Goal: Transaction & Acquisition: Purchase product/service

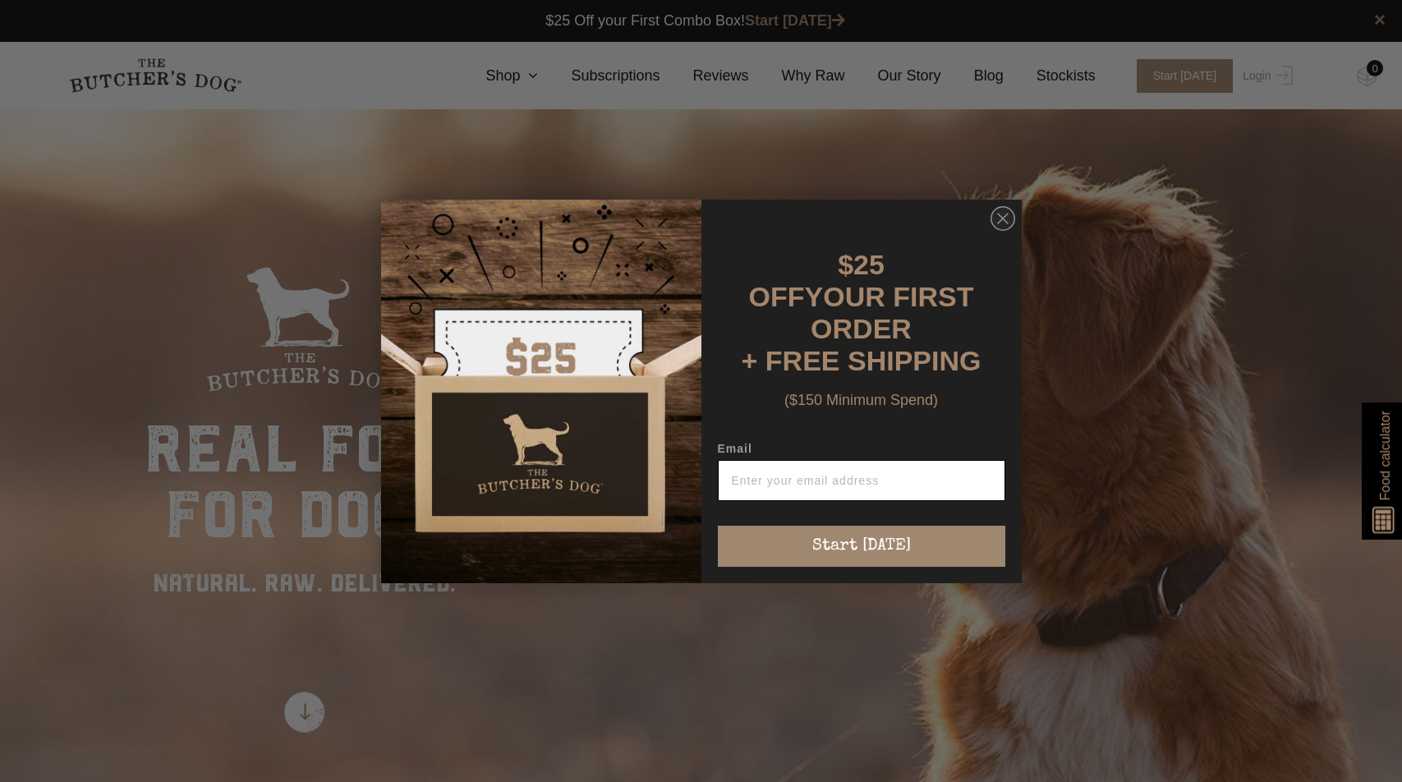
scroll to position [3, 0]
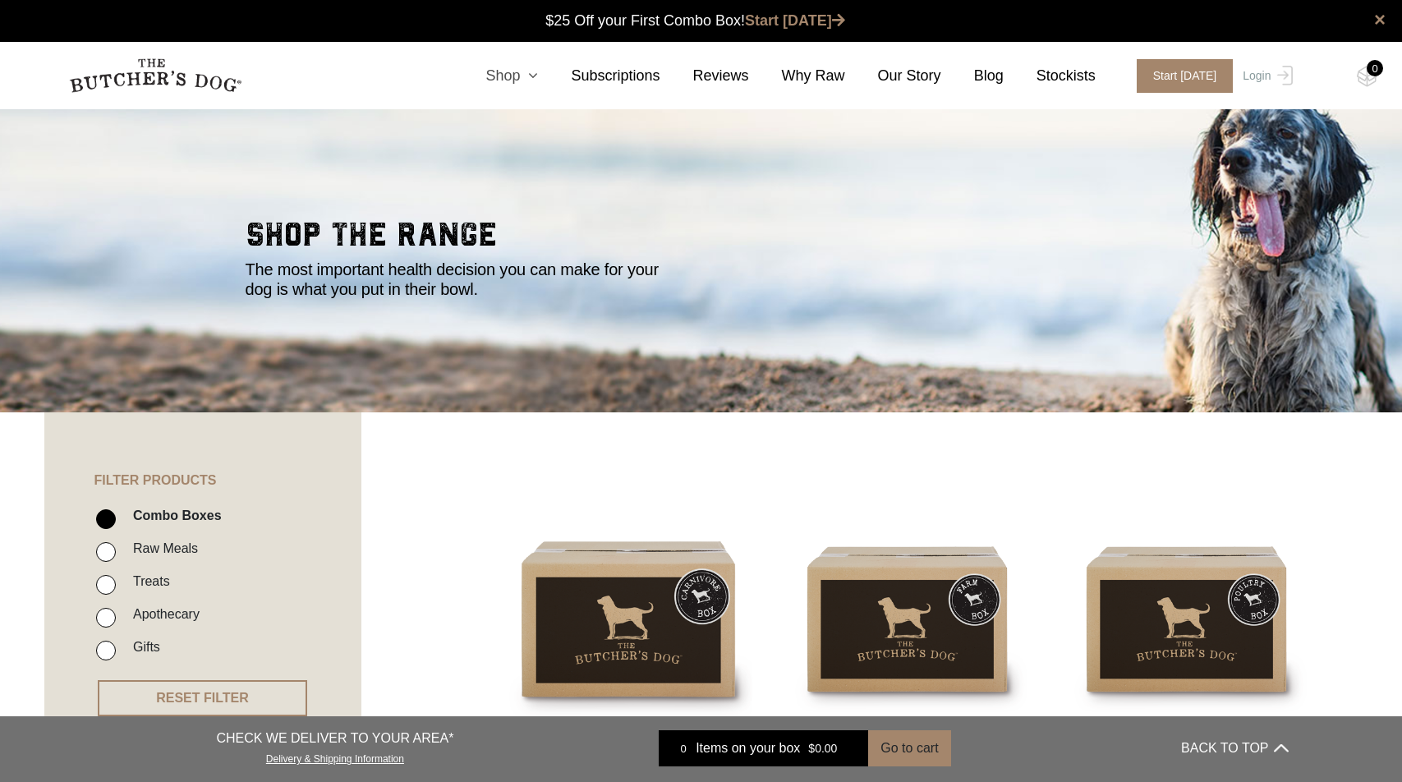
click at [507, 76] on link "Shop" at bounding box center [495, 76] width 85 height 22
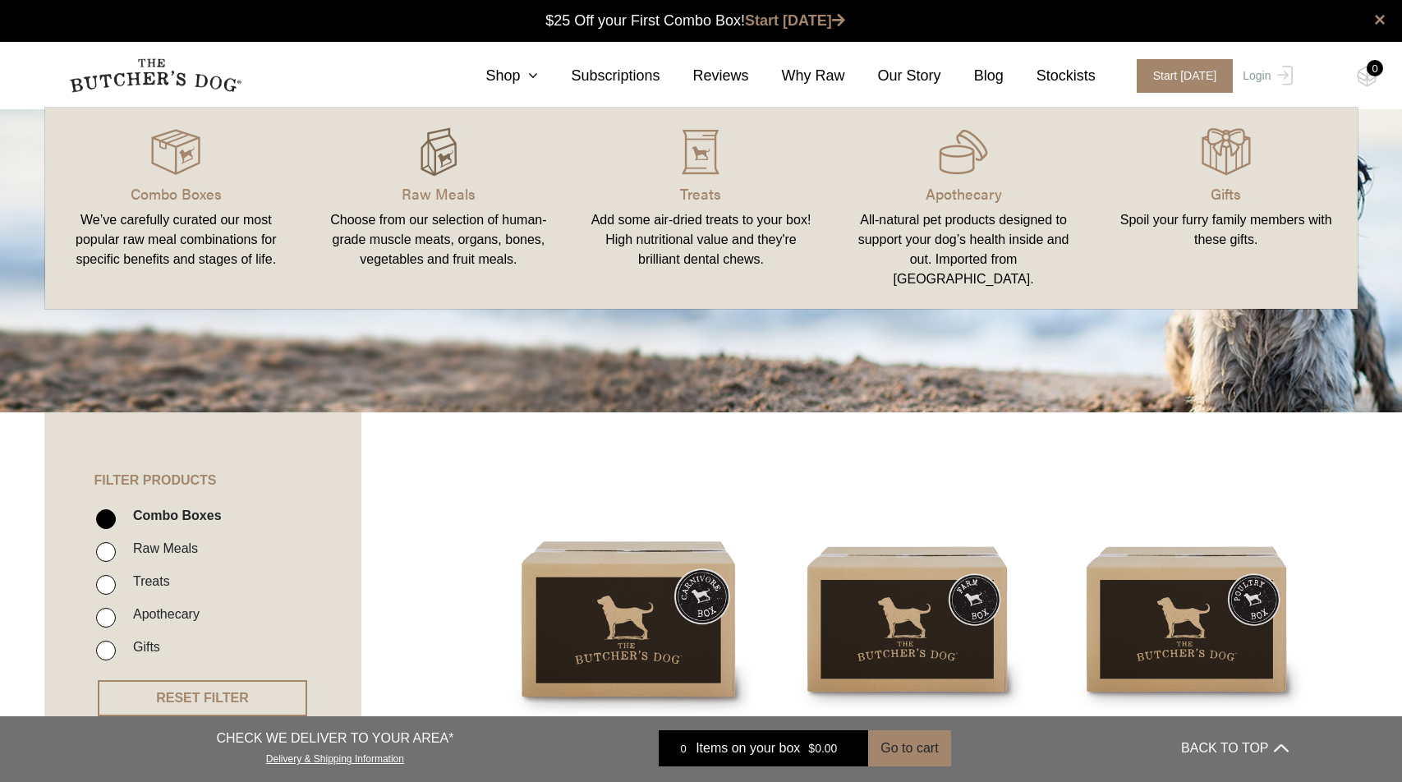
click at [451, 151] on img at bounding box center [438, 151] width 49 height 49
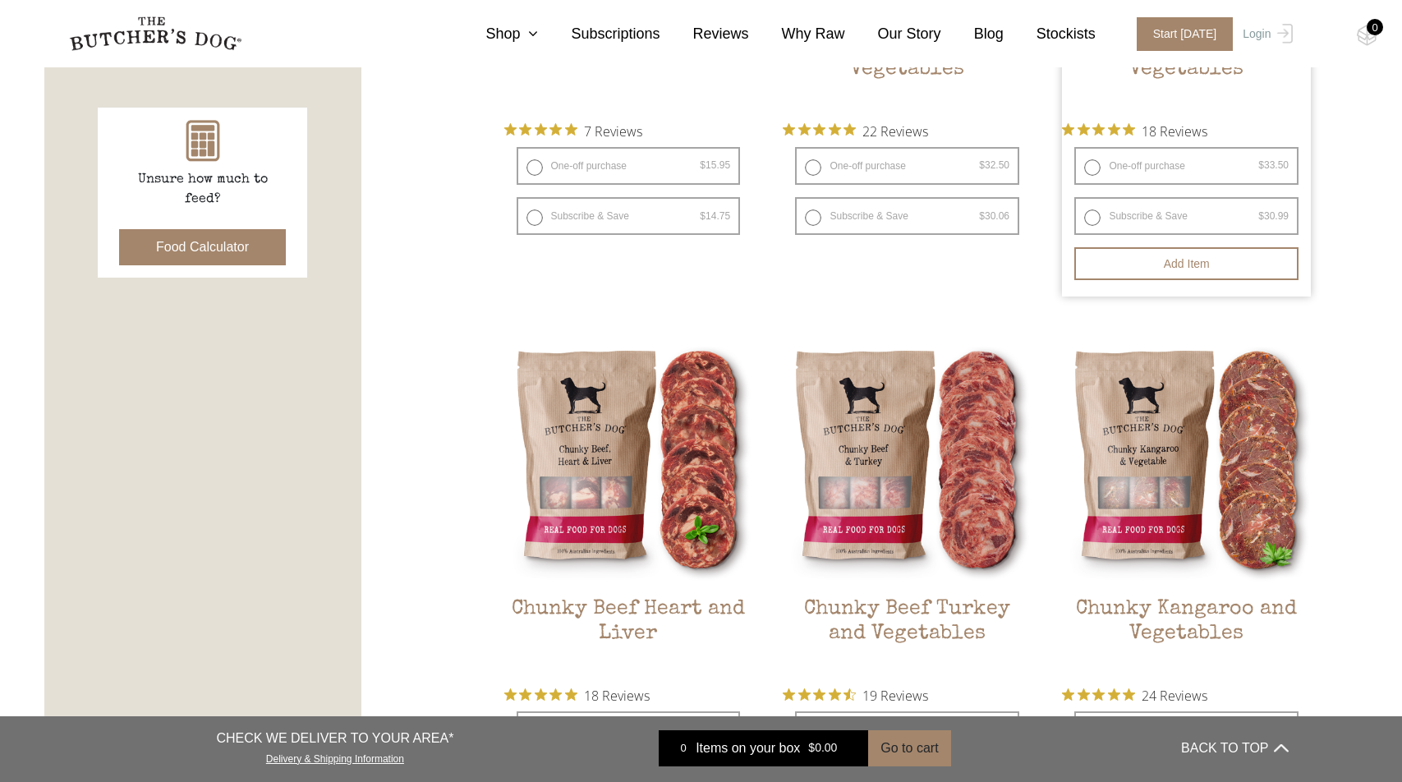
scroll to position [998, 0]
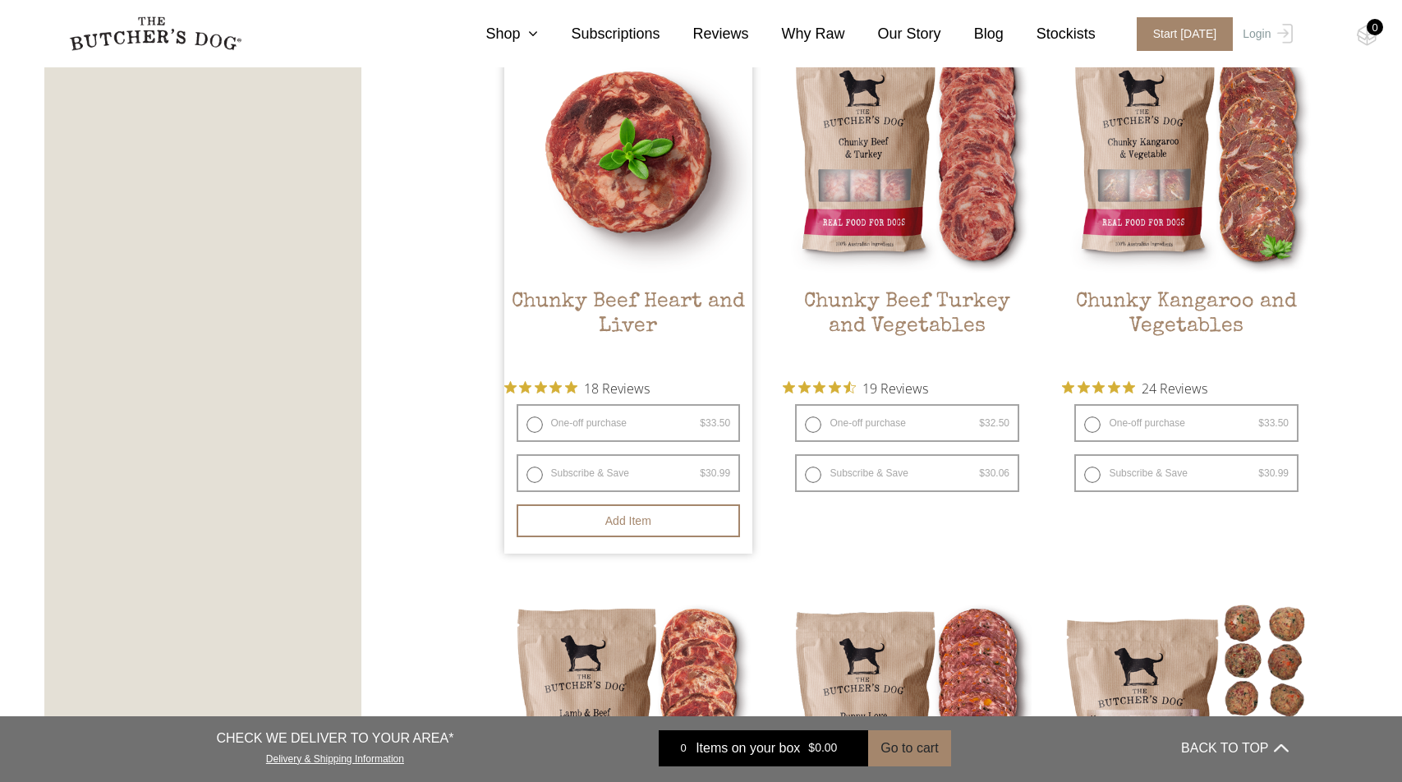
click at [536, 422] on label "One-off purchase $ 33.50 — or subscribe and save 7.5%" at bounding box center [629, 423] width 224 height 38
radio input "true"
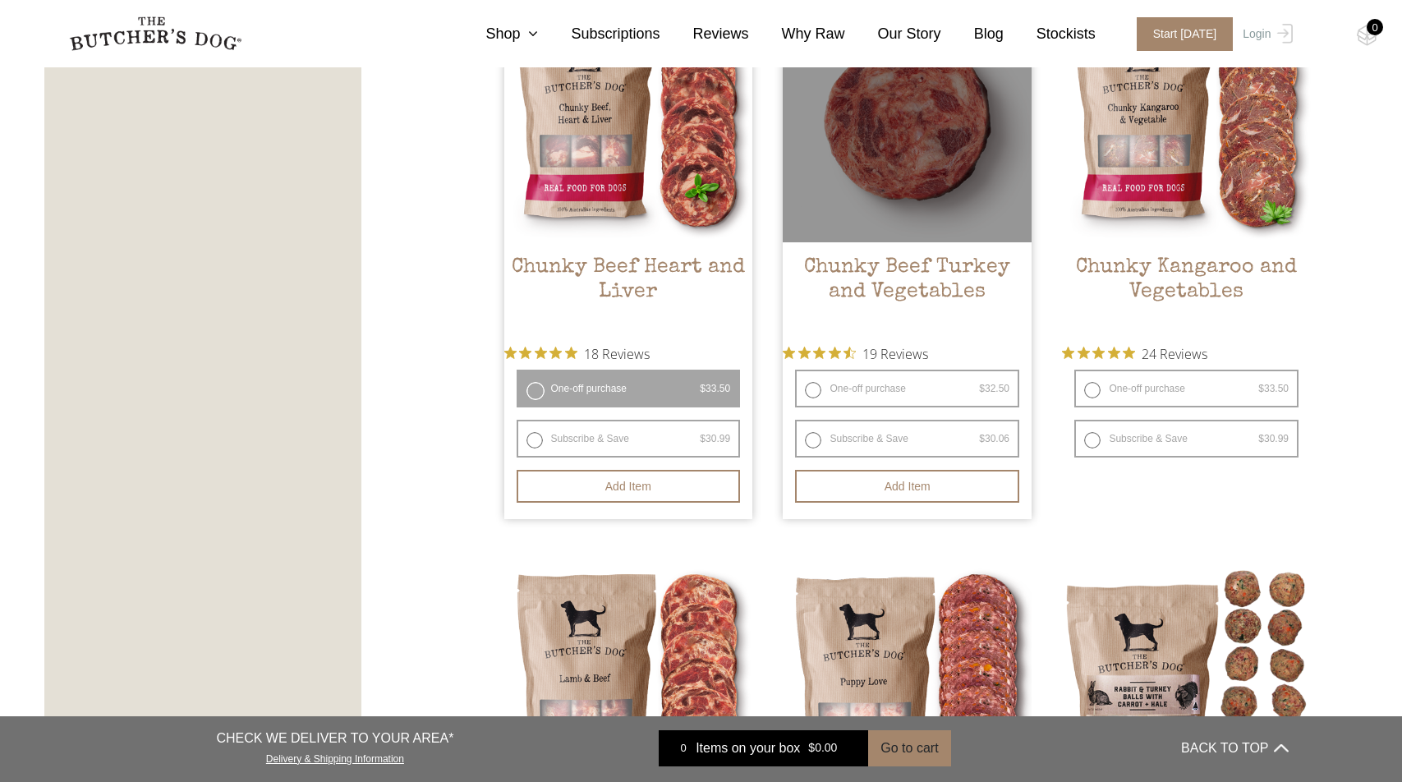
scroll to position [1036, 0]
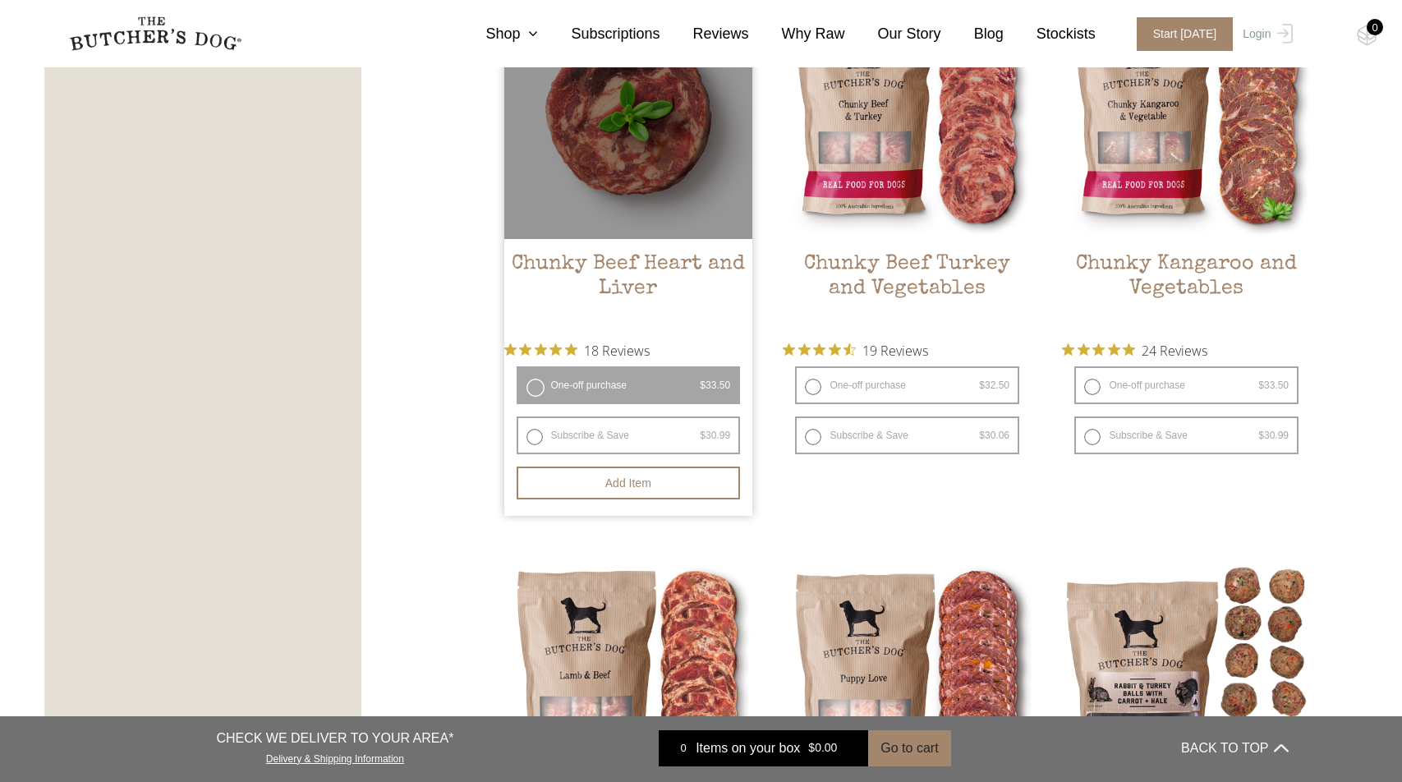
click at [534, 388] on label "One-off purchase $ 33.50 — or subscribe and save 7.5%" at bounding box center [629, 385] width 224 height 38
click at [635, 481] on button "Add item" at bounding box center [629, 483] width 224 height 33
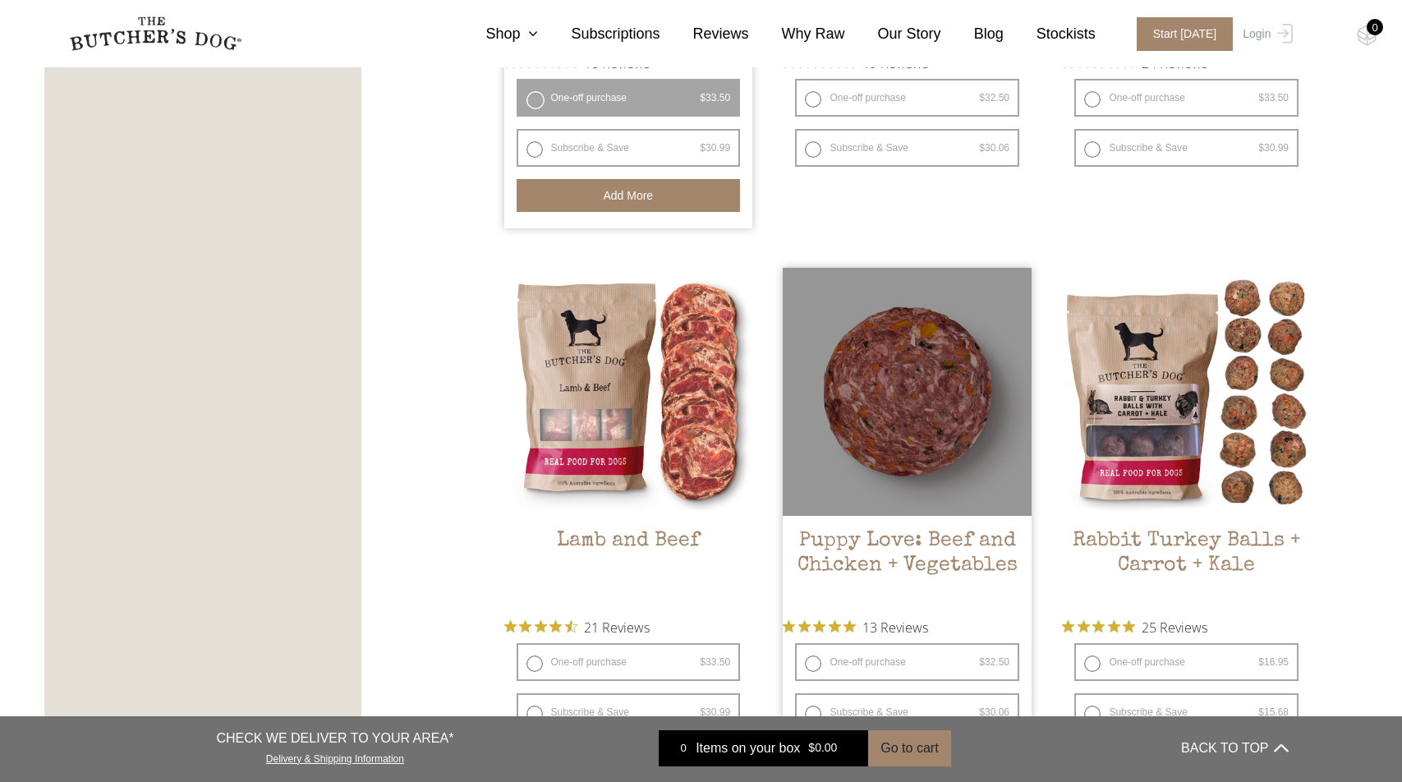
scroll to position [1379, 0]
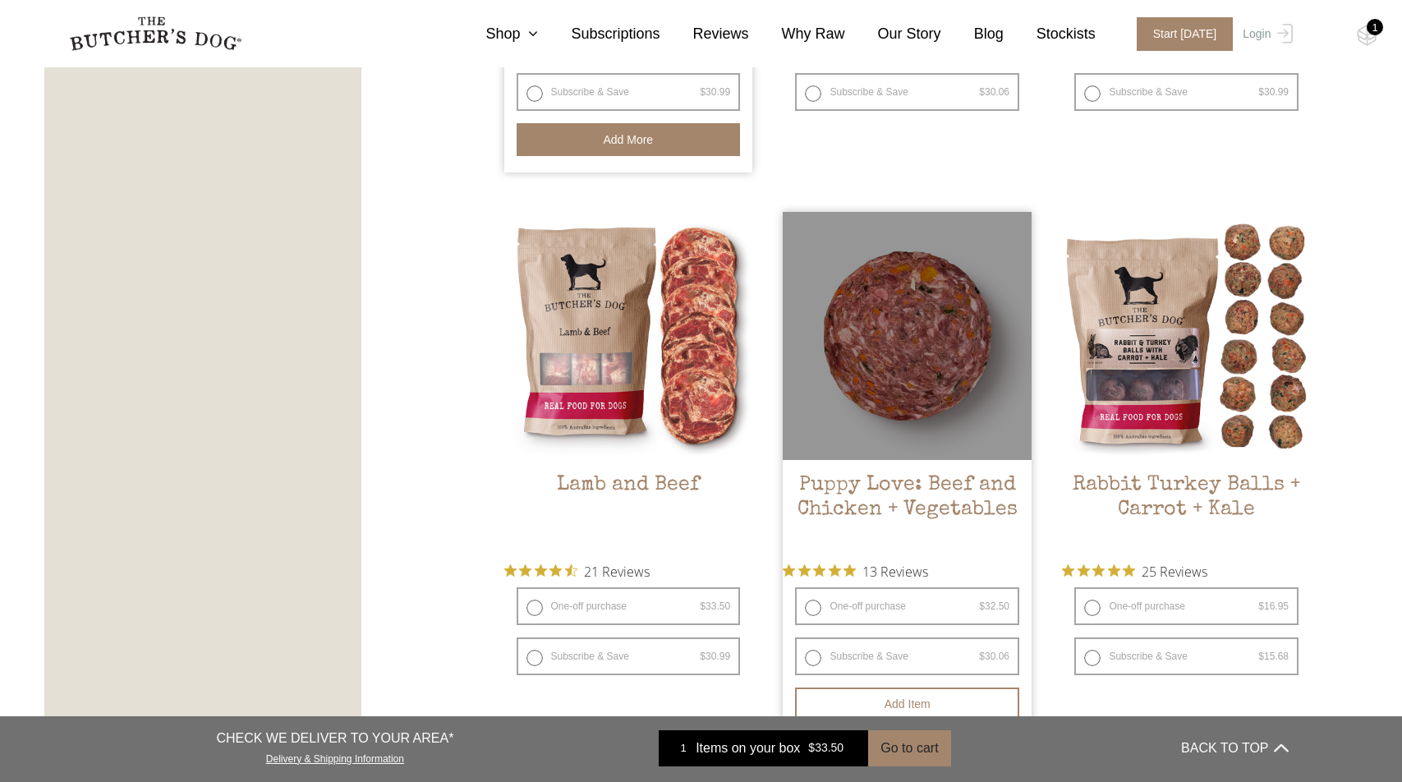
click at [815, 607] on label "One-off purchase $ 32.50 — or subscribe and save 7.5%" at bounding box center [907, 606] width 224 height 38
radio input "true"
radio input "false"
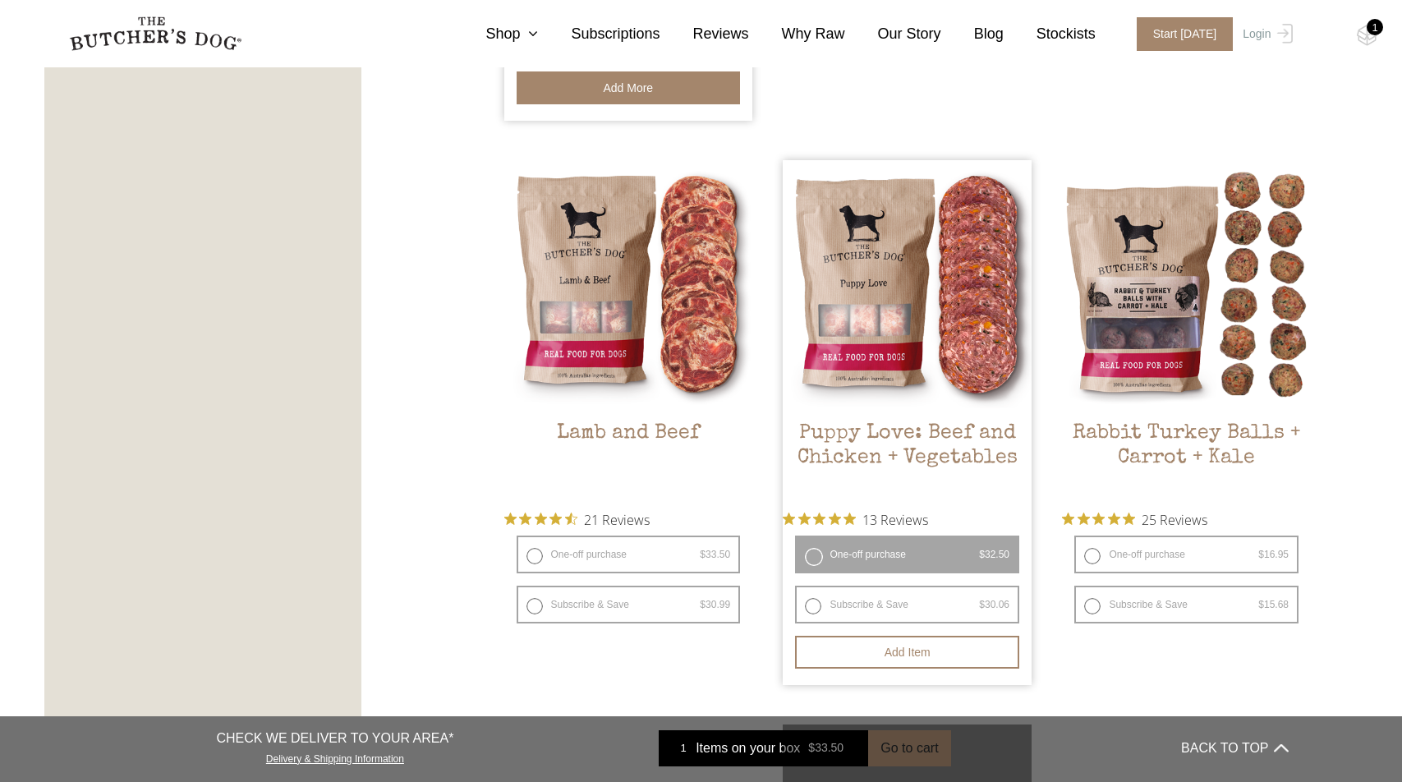
scroll to position [1576, 0]
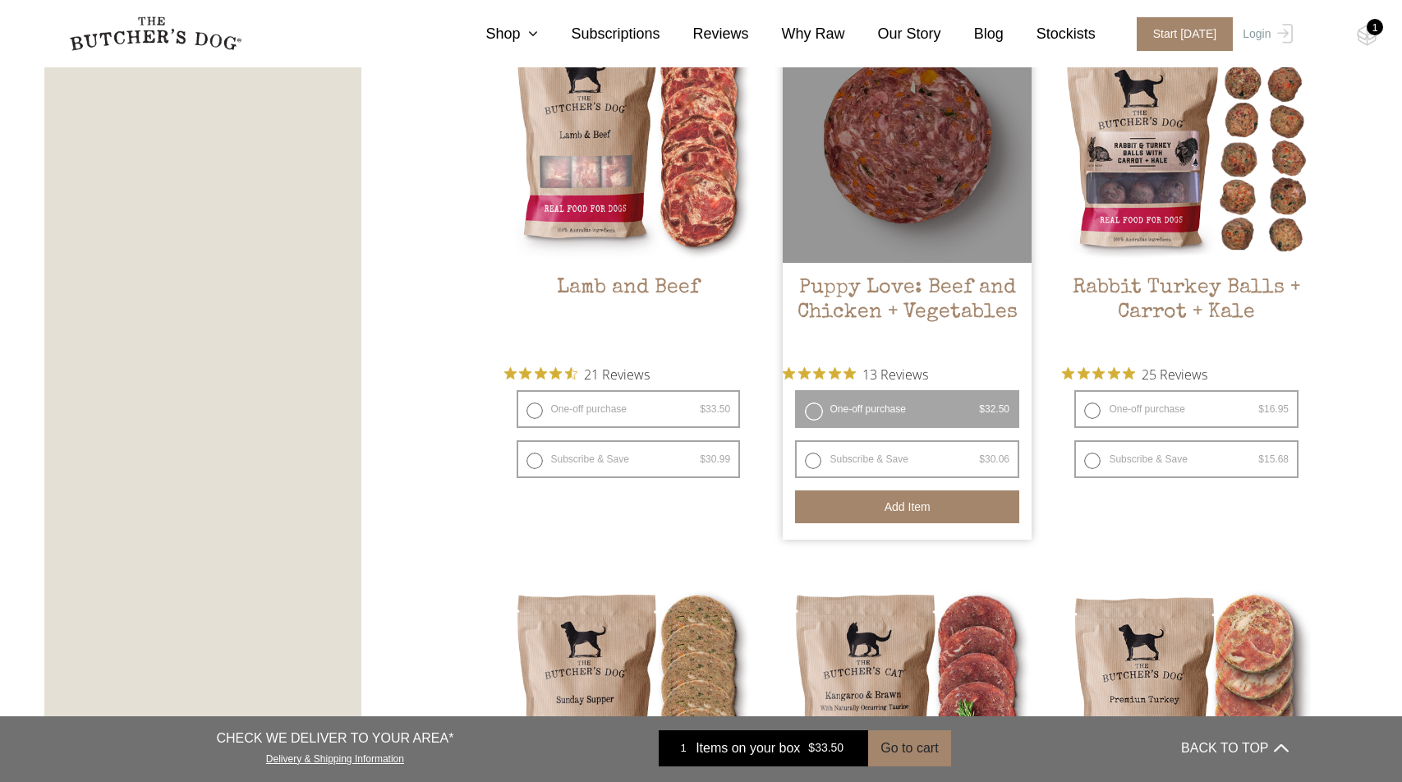
click at [909, 501] on button "Add item" at bounding box center [907, 506] width 224 height 33
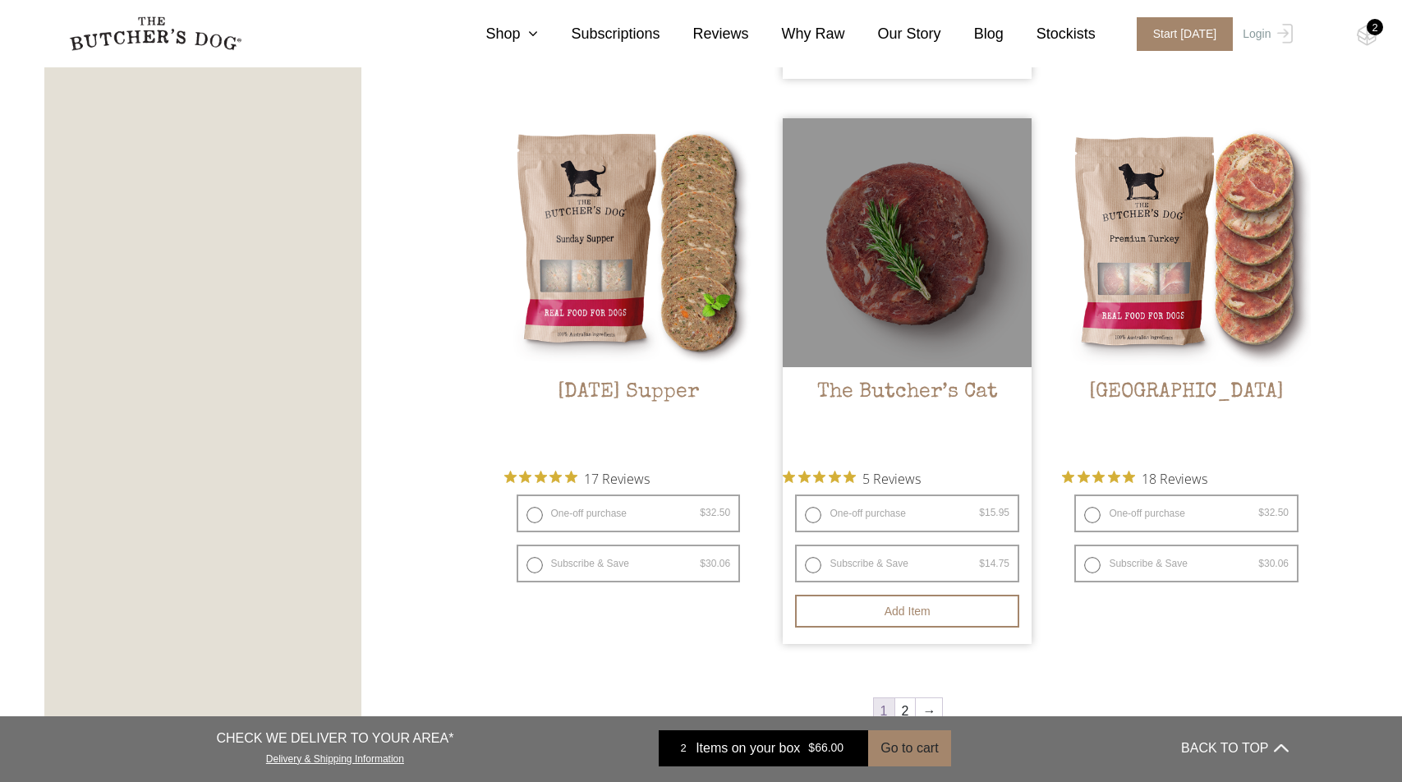
scroll to position [2140, 0]
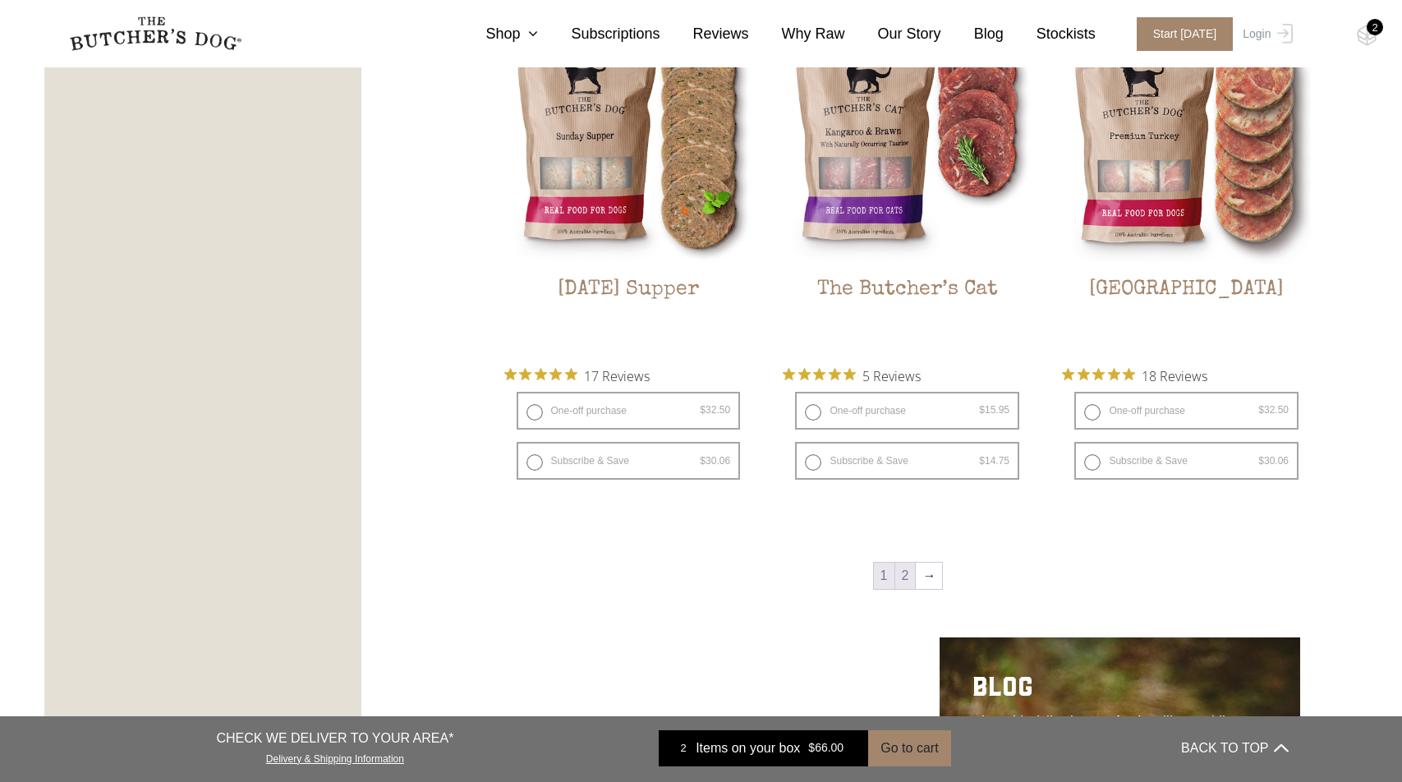
click at [912, 584] on link "2" at bounding box center [905, 576] width 21 height 26
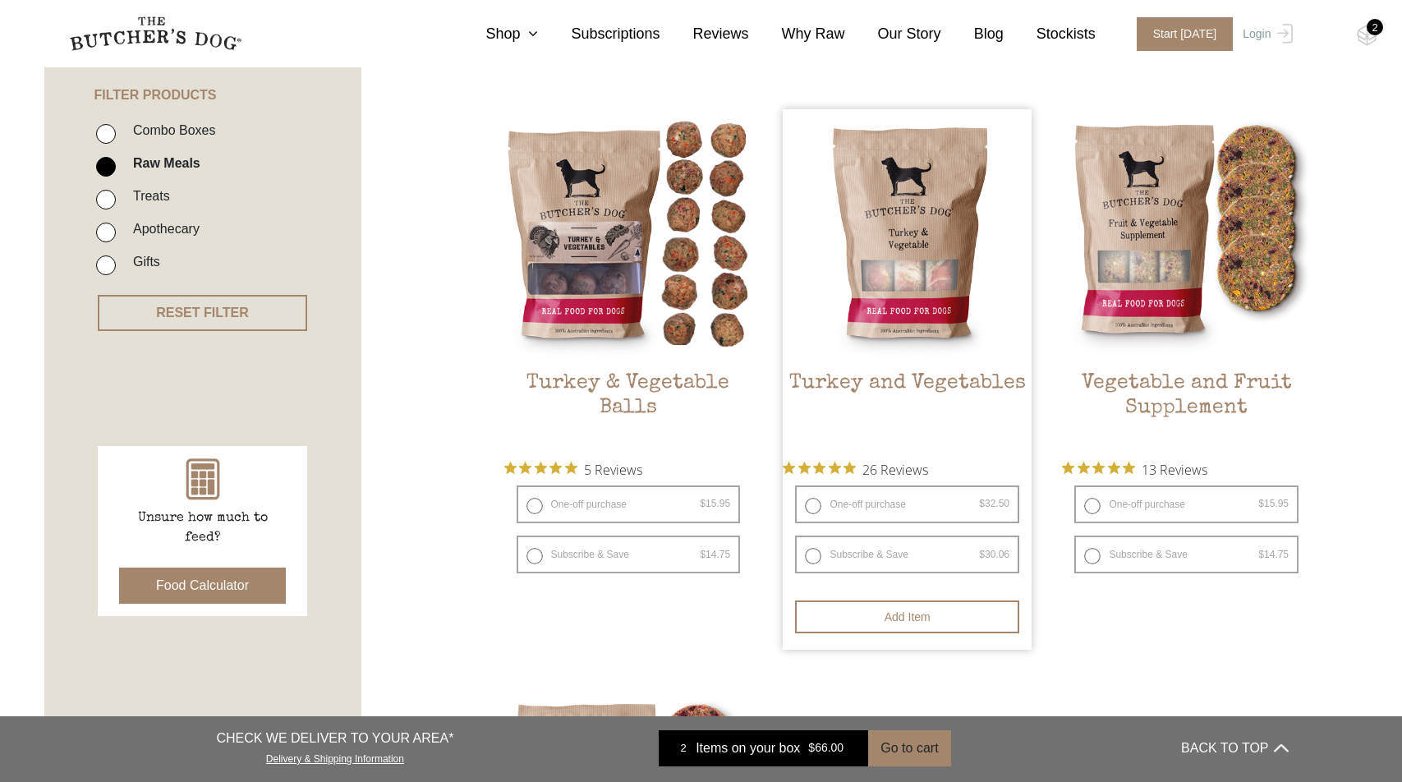
scroll to position [1093, 0]
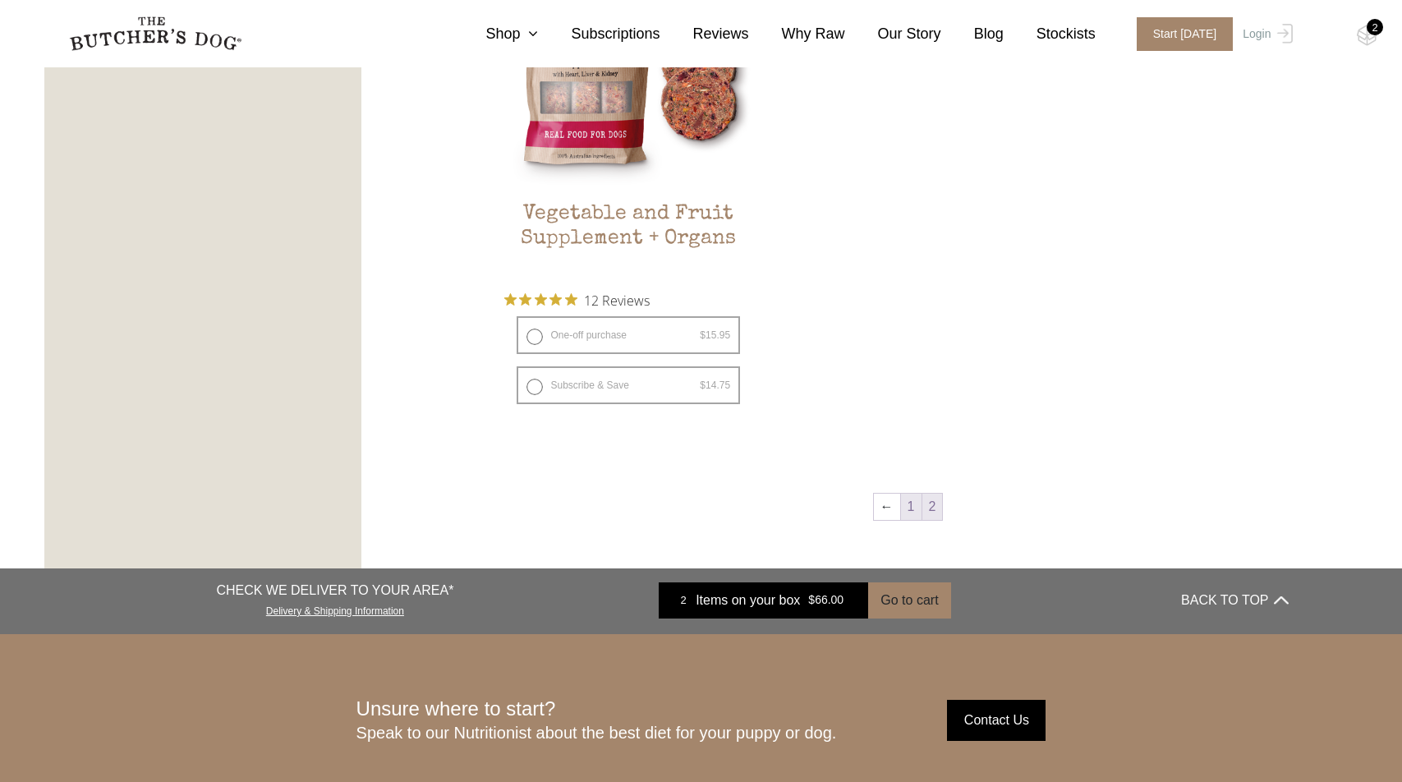
click at [914, 494] on link "1" at bounding box center [911, 507] width 21 height 26
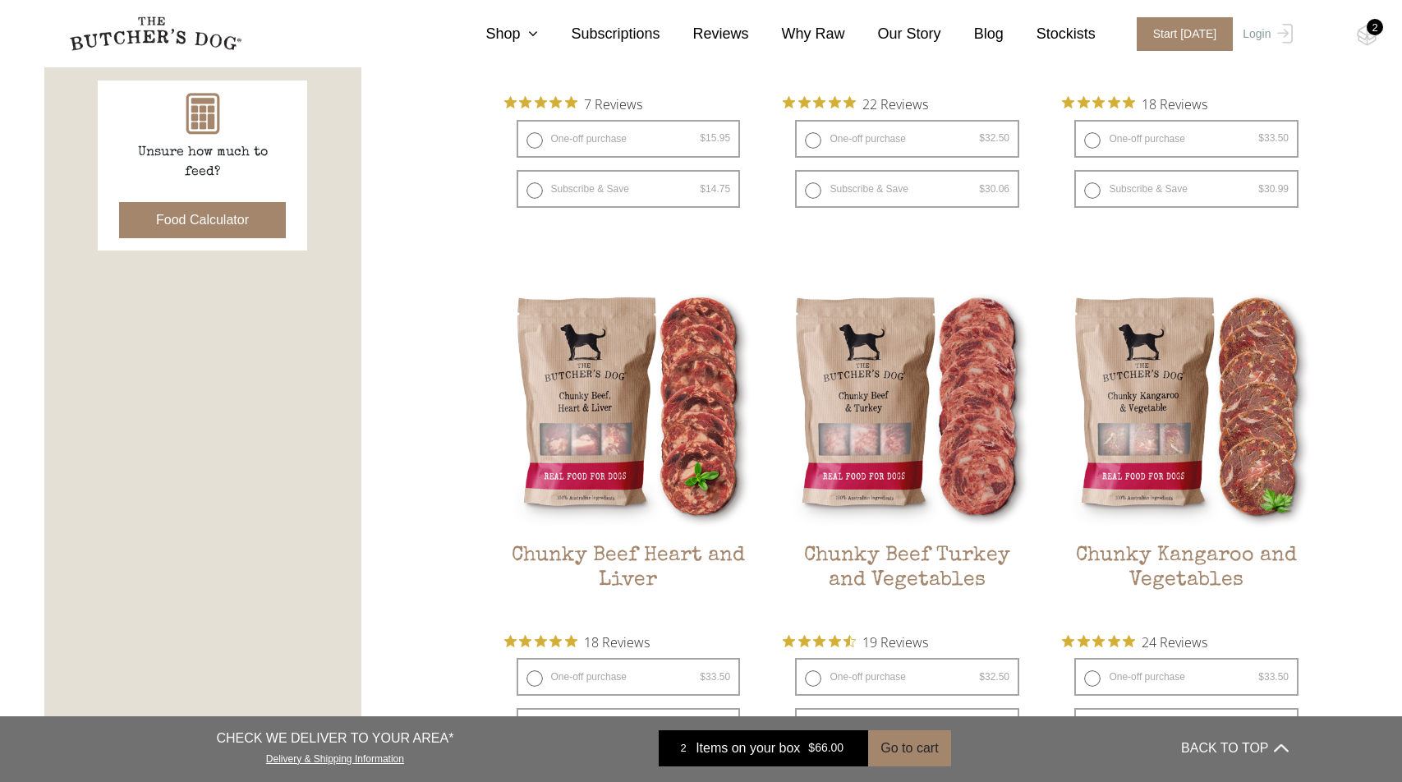
scroll to position [813, 0]
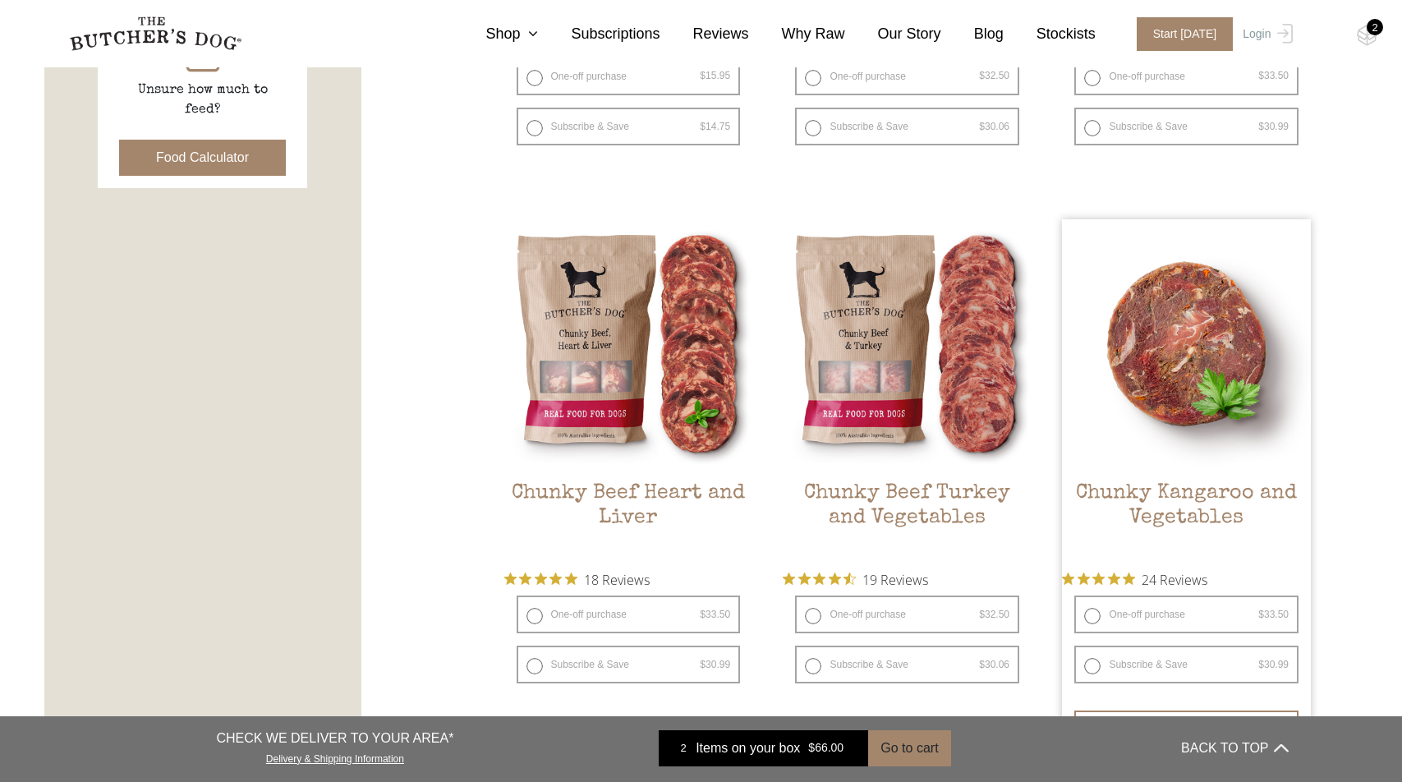
click at [1095, 607] on label "One-off purchase $ 33.50 — or subscribe and save 7.5%" at bounding box center [1187, 615] width 224 height 38
radio input "true"
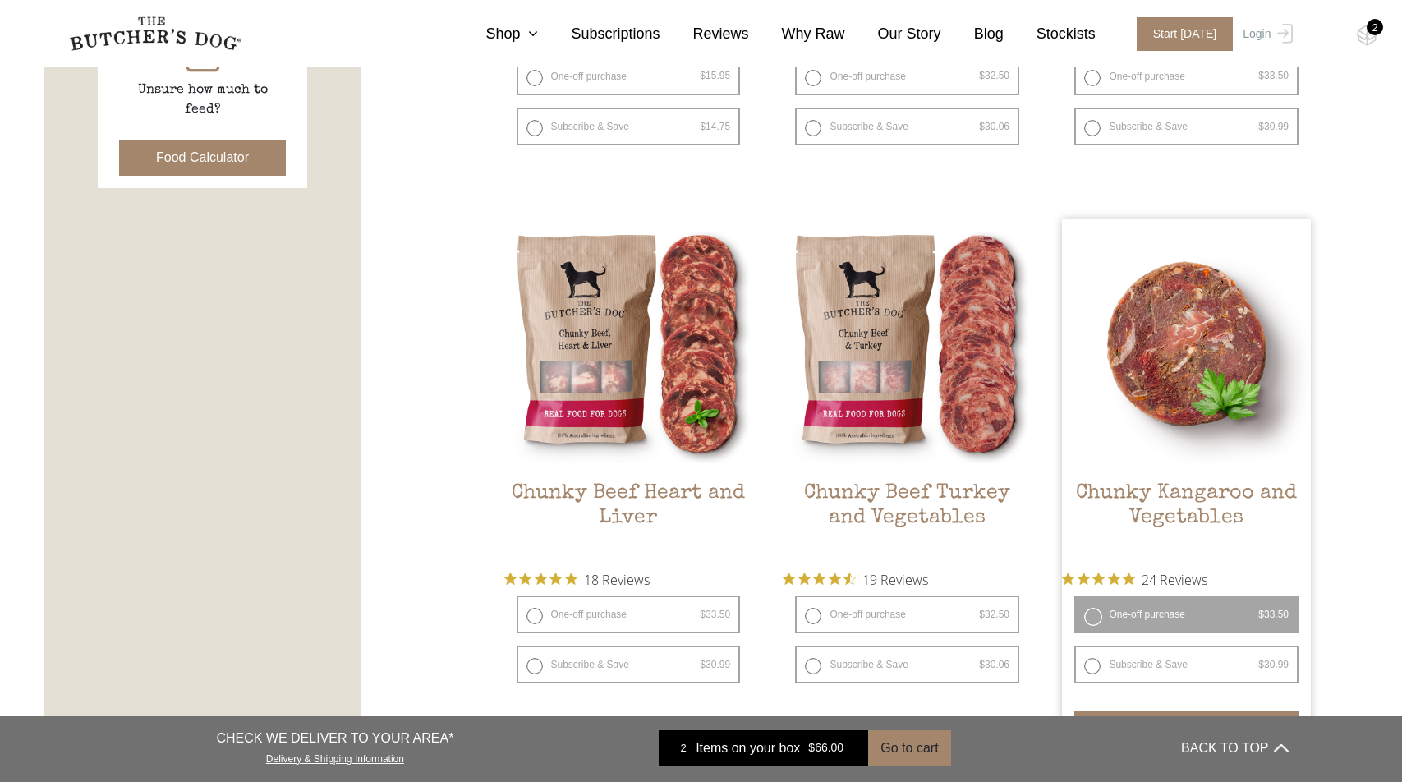
click at [1181, 711] on button "Add item" at bounding box center [1187, 727] width 224 height 33
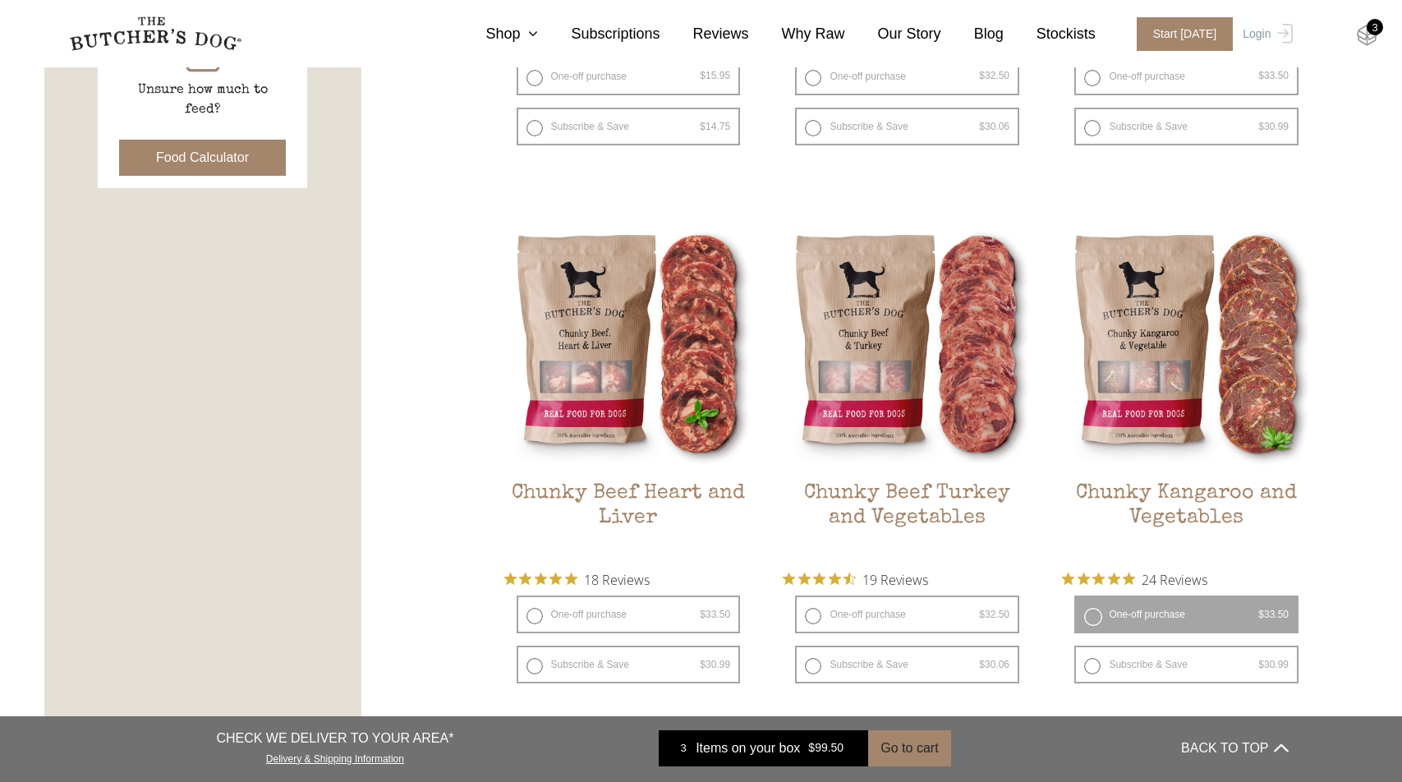
click at [1364, 36] on img at bounding box center [1367, 35] width 21 height 21
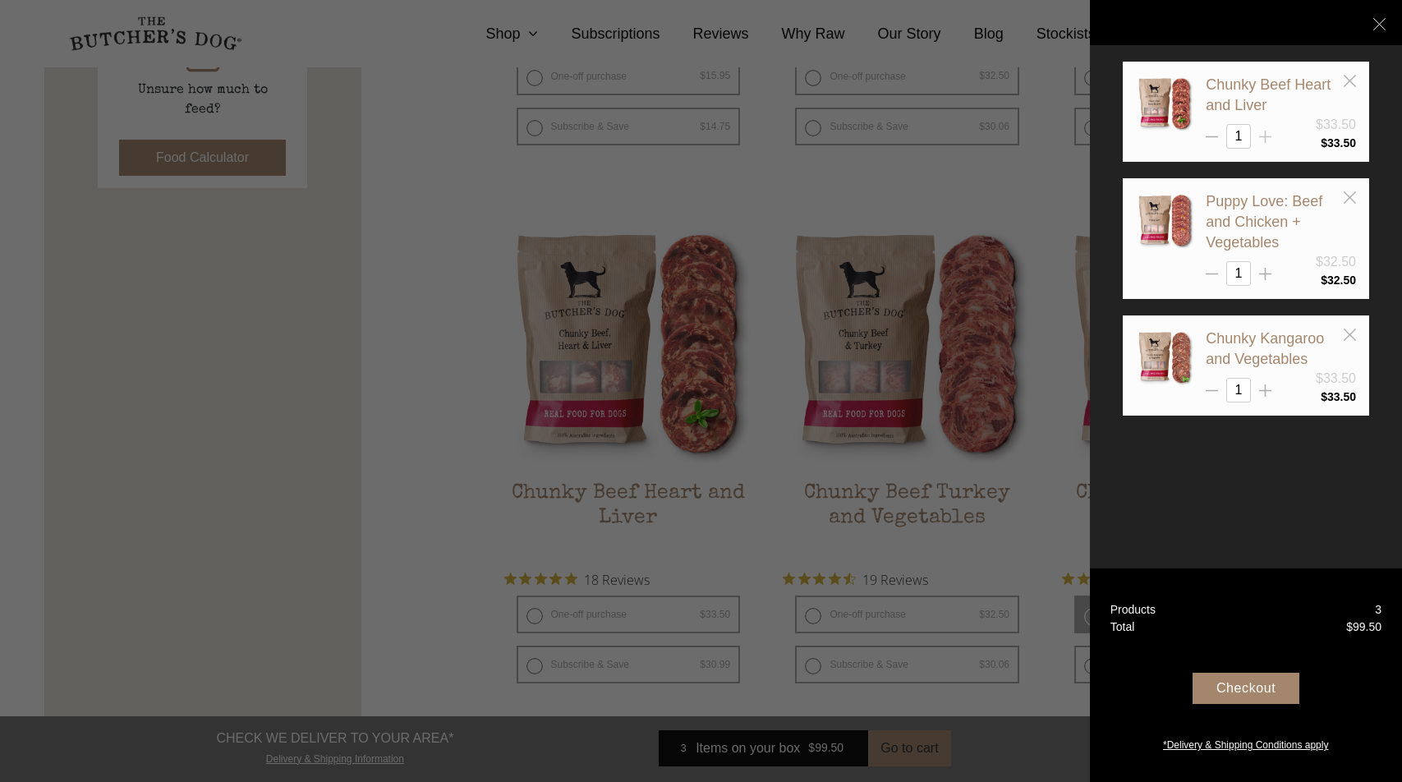
click at [1266, 138] on line at bounding box center [1266, 137] width 0 height 12
type input "2"
click at [1251, 688] on div "Checkout" at bounding box center [1246, 688] width 107 height 31
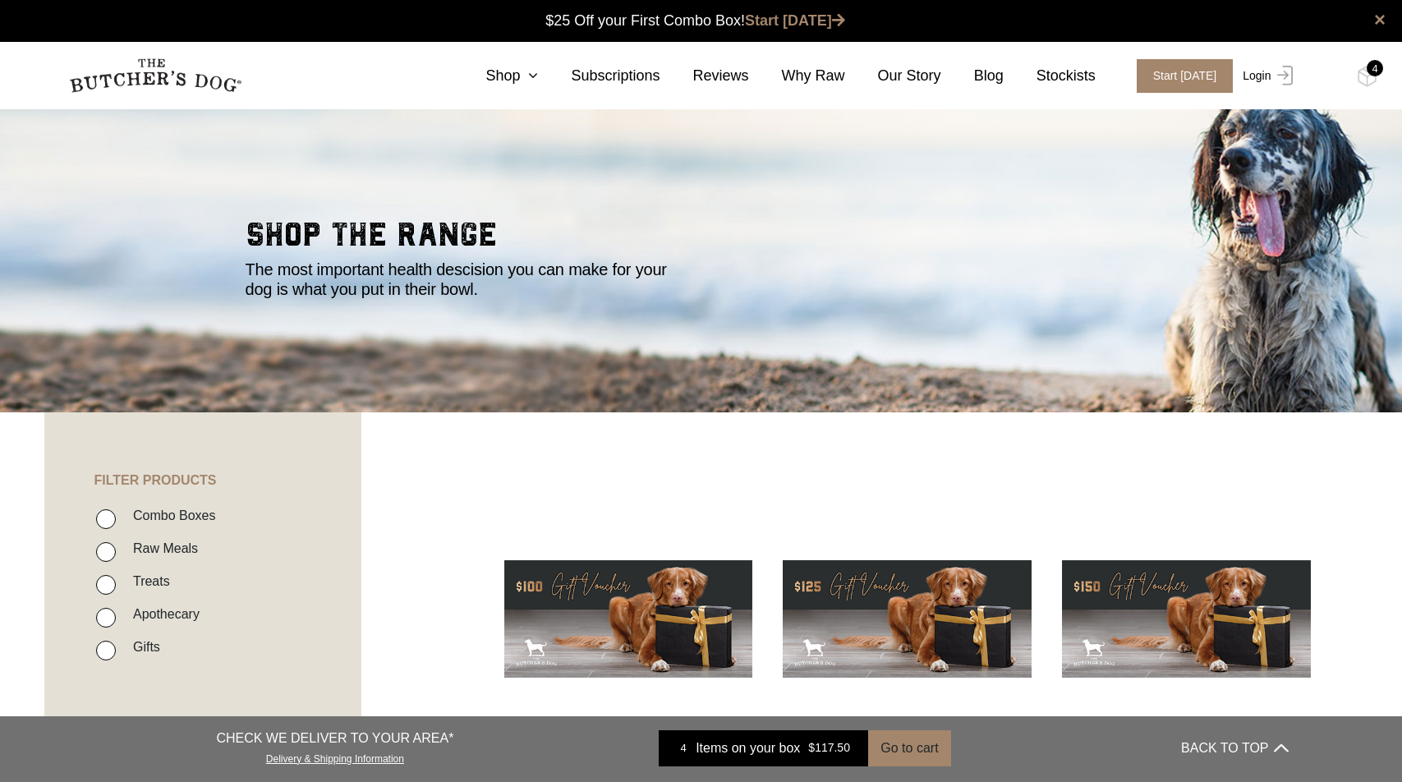
click at [1289, 71] on img at bounding box center [1282, 76] width 21 height 20
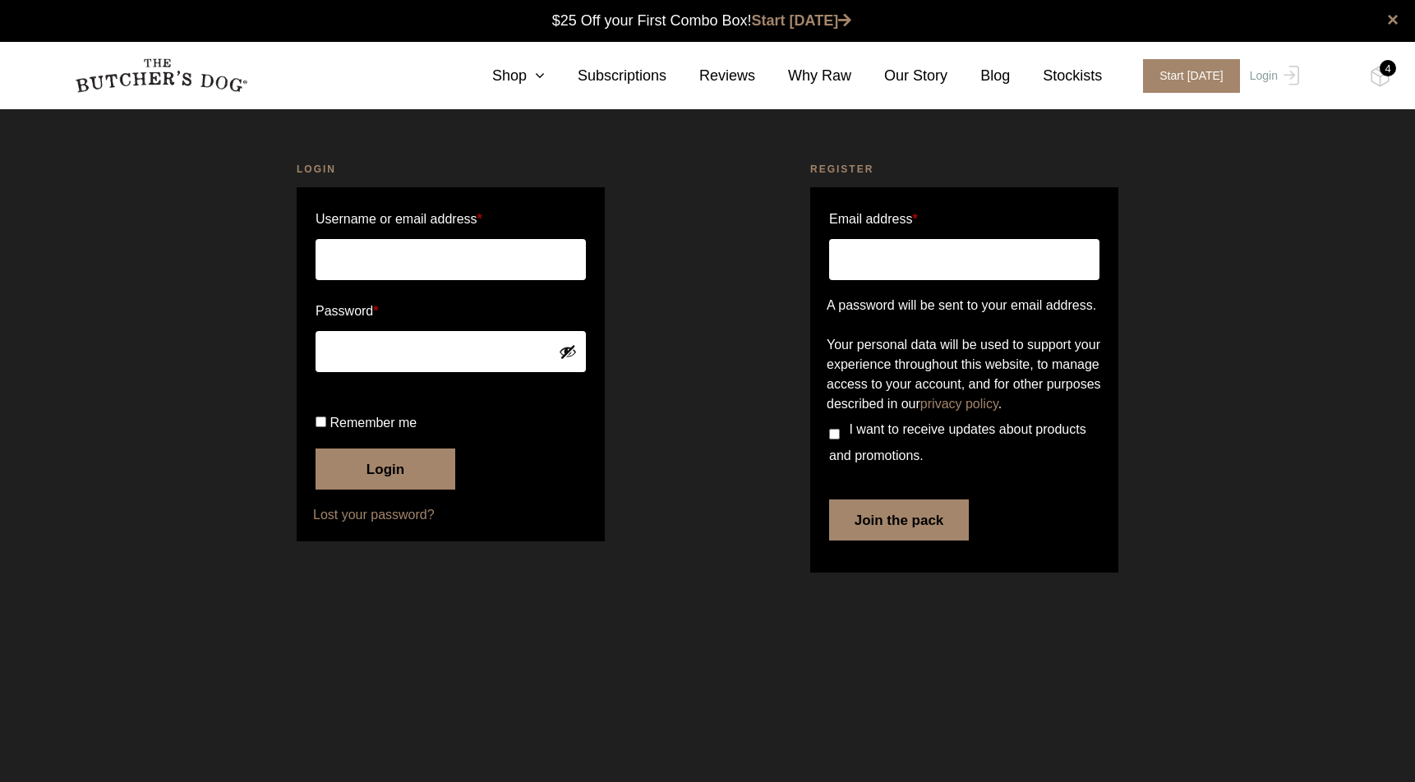
type input "[EMAIL_ADDRESS][DOMAIN_NAME]"
click at [392, 490] on button "Login" at bounding box center [385, 469] width 140 height 41
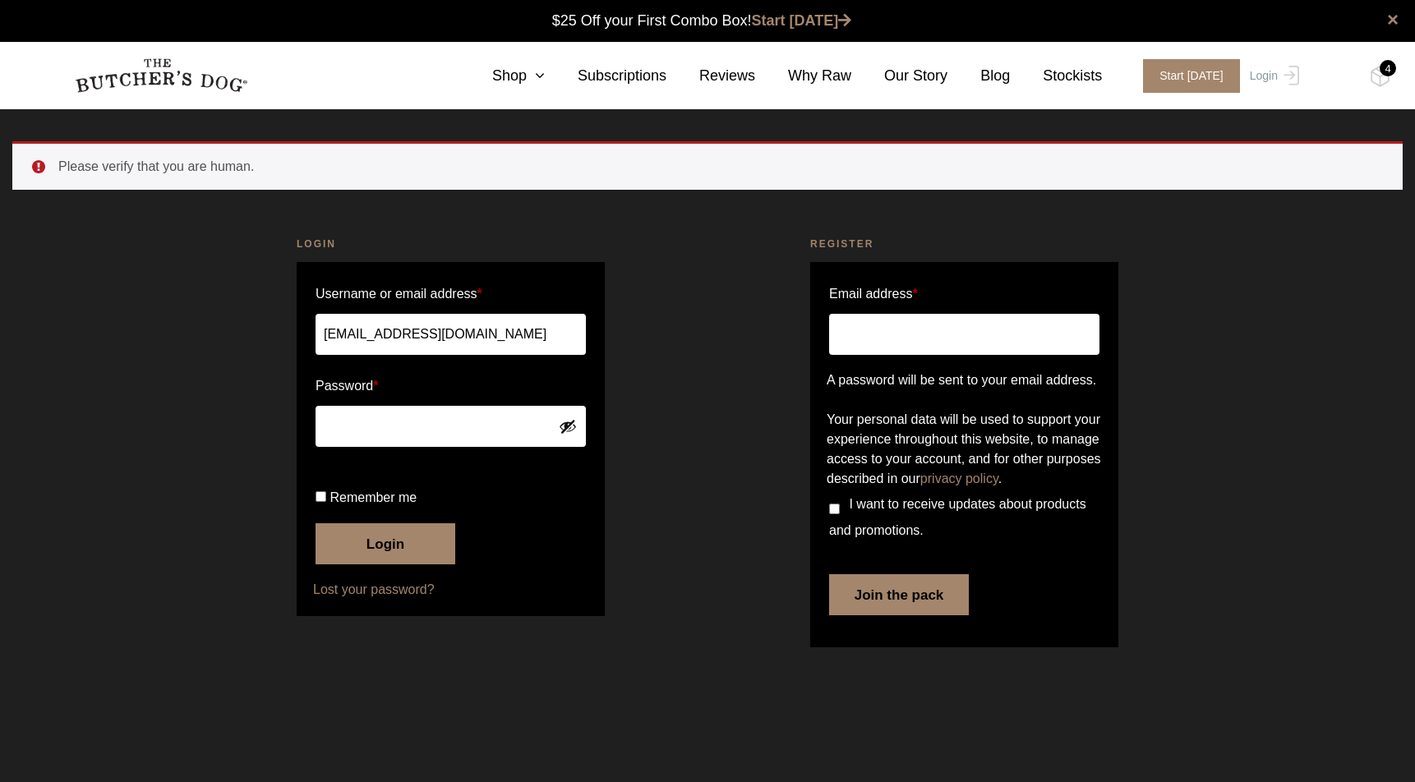
click at [413, 564] on button "Login" at bounding box center [385, 543] width 140 height 41
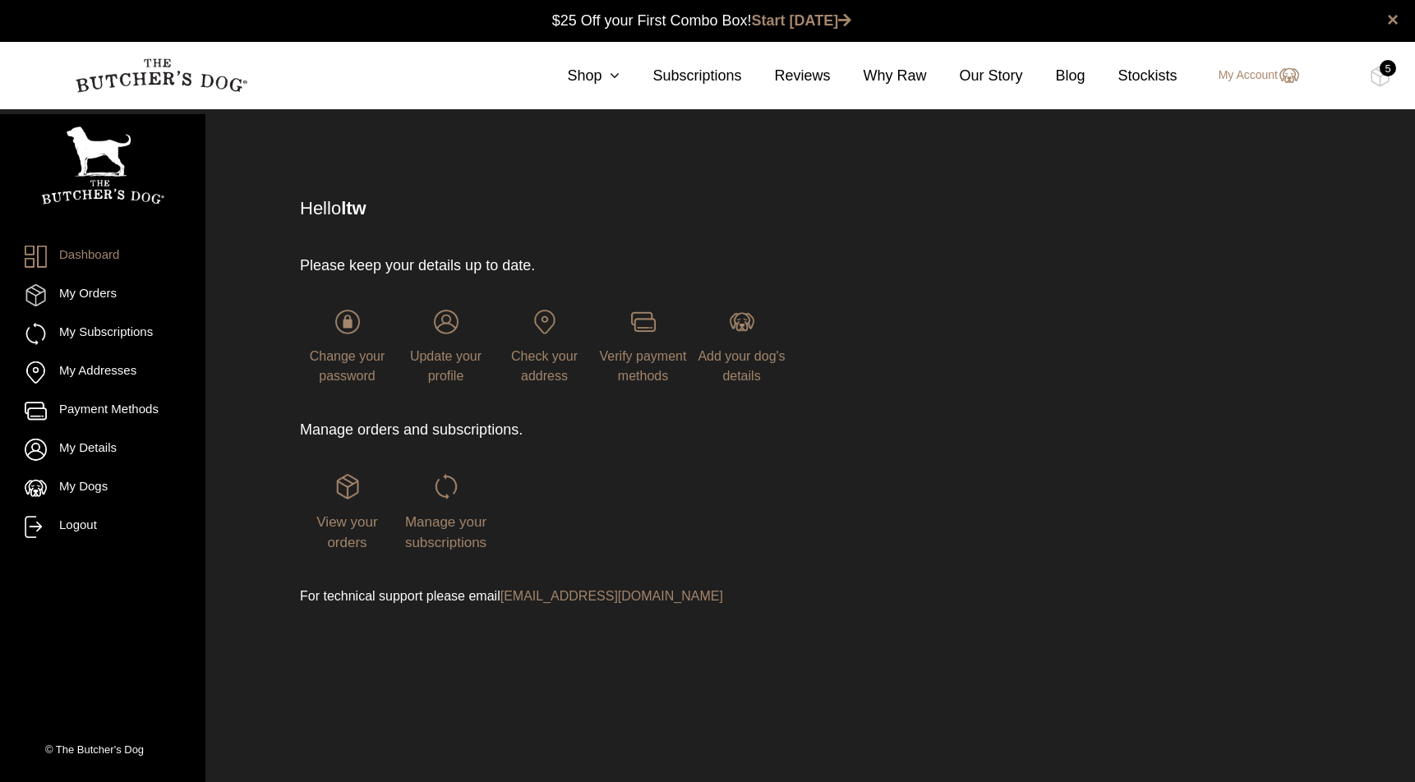
click at [0, 0] on img at bounding box center [0, 0] width 0 height 0
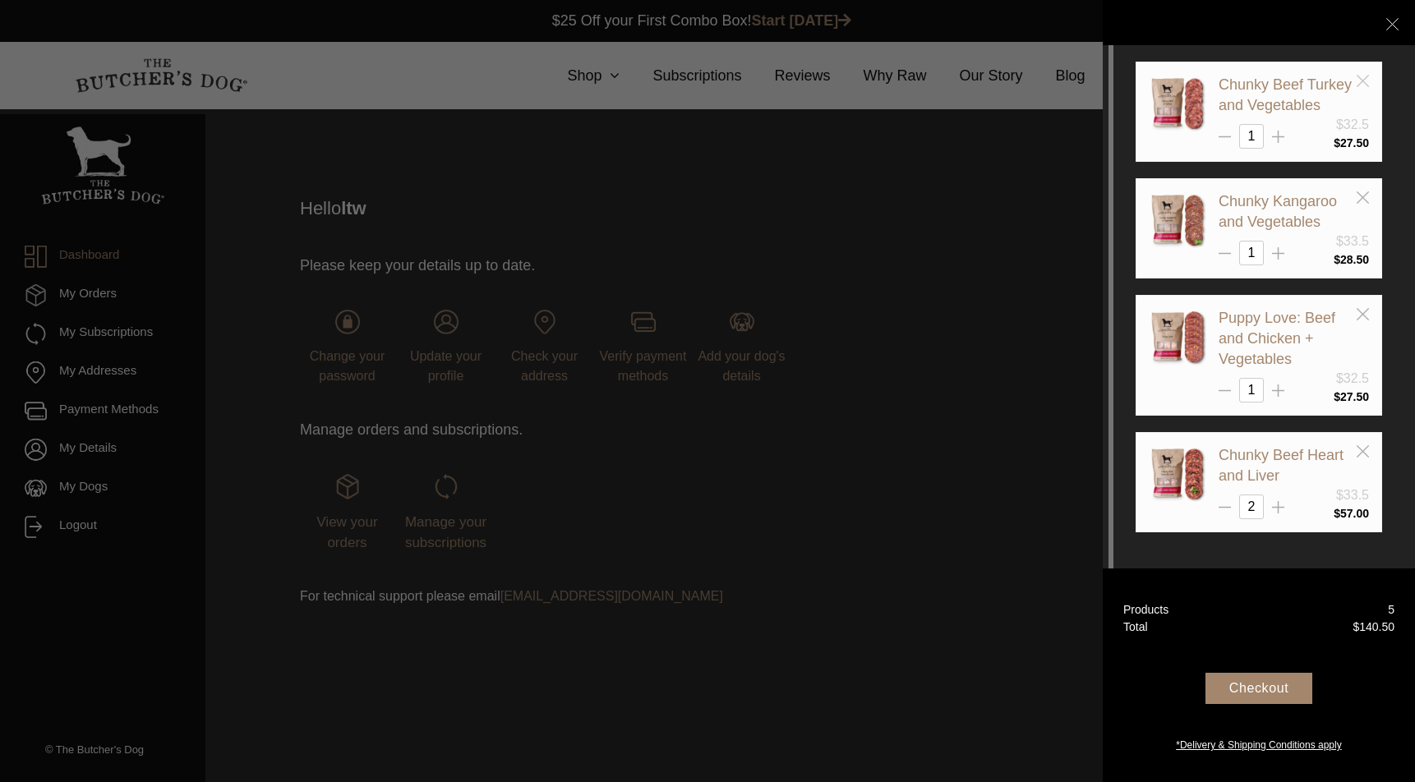
click at [1362, 77] on icon at bounding box center [1362, 81] width 12 height 12
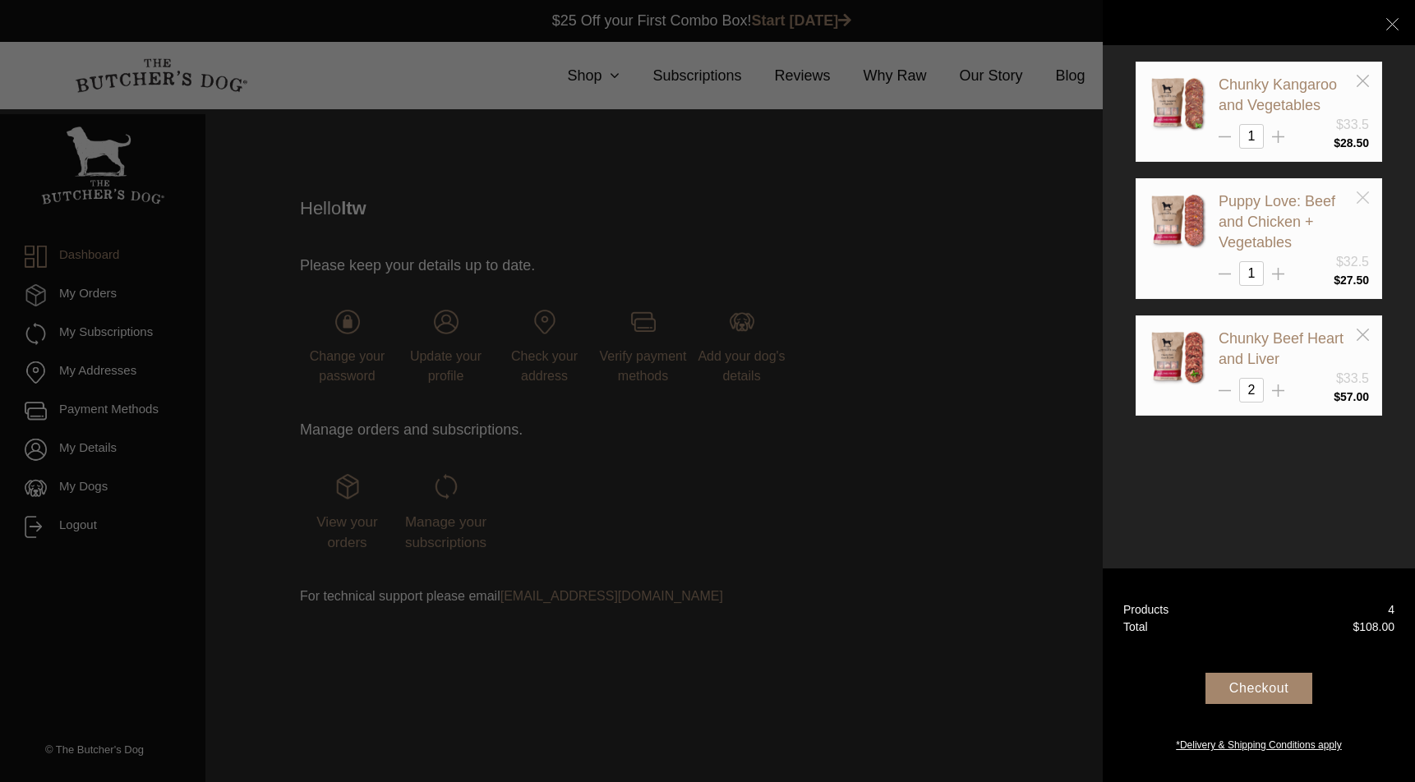
click at [1360, 192] on icon at bounding box center [1362, 197] width 12 height 12
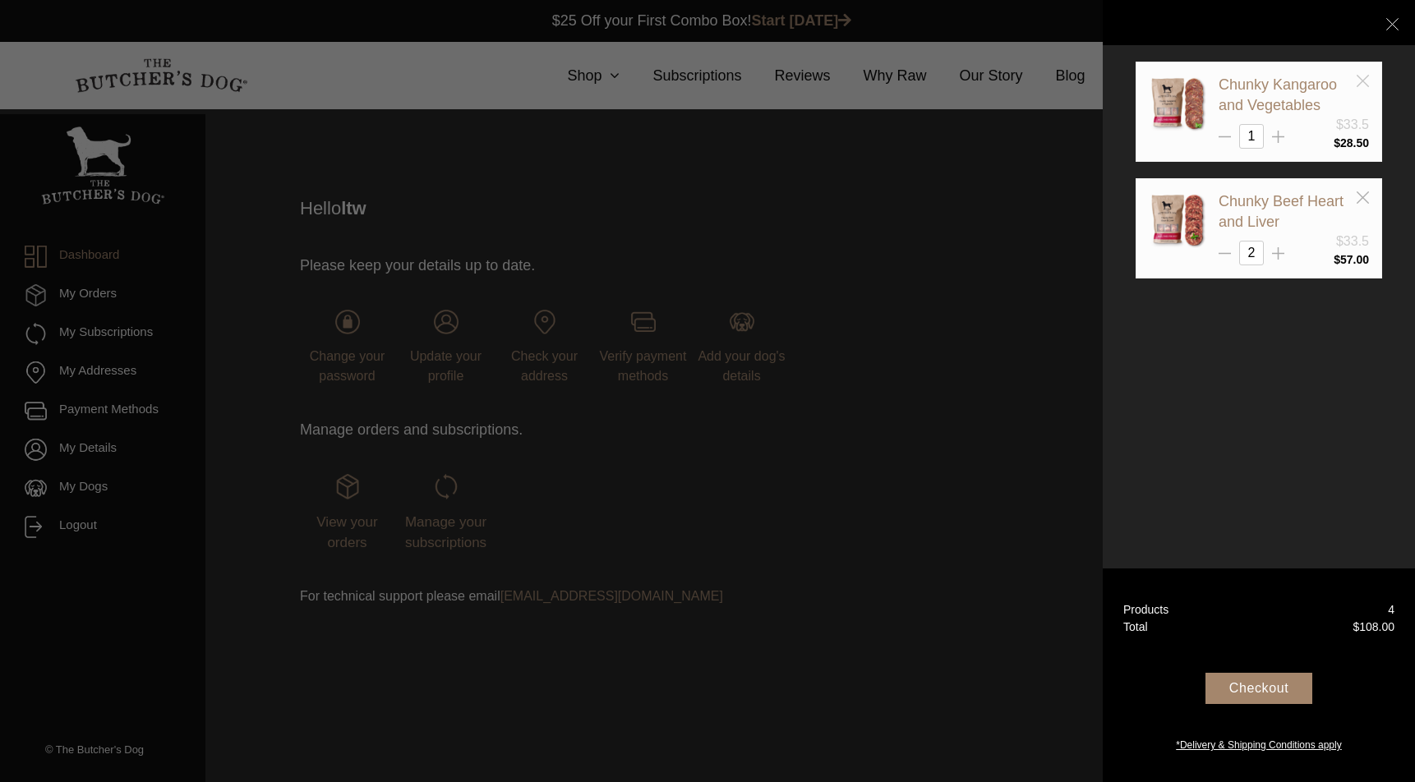
click at [1360, 82] on icon at bounding box center [1362, 81] width 12 height 12
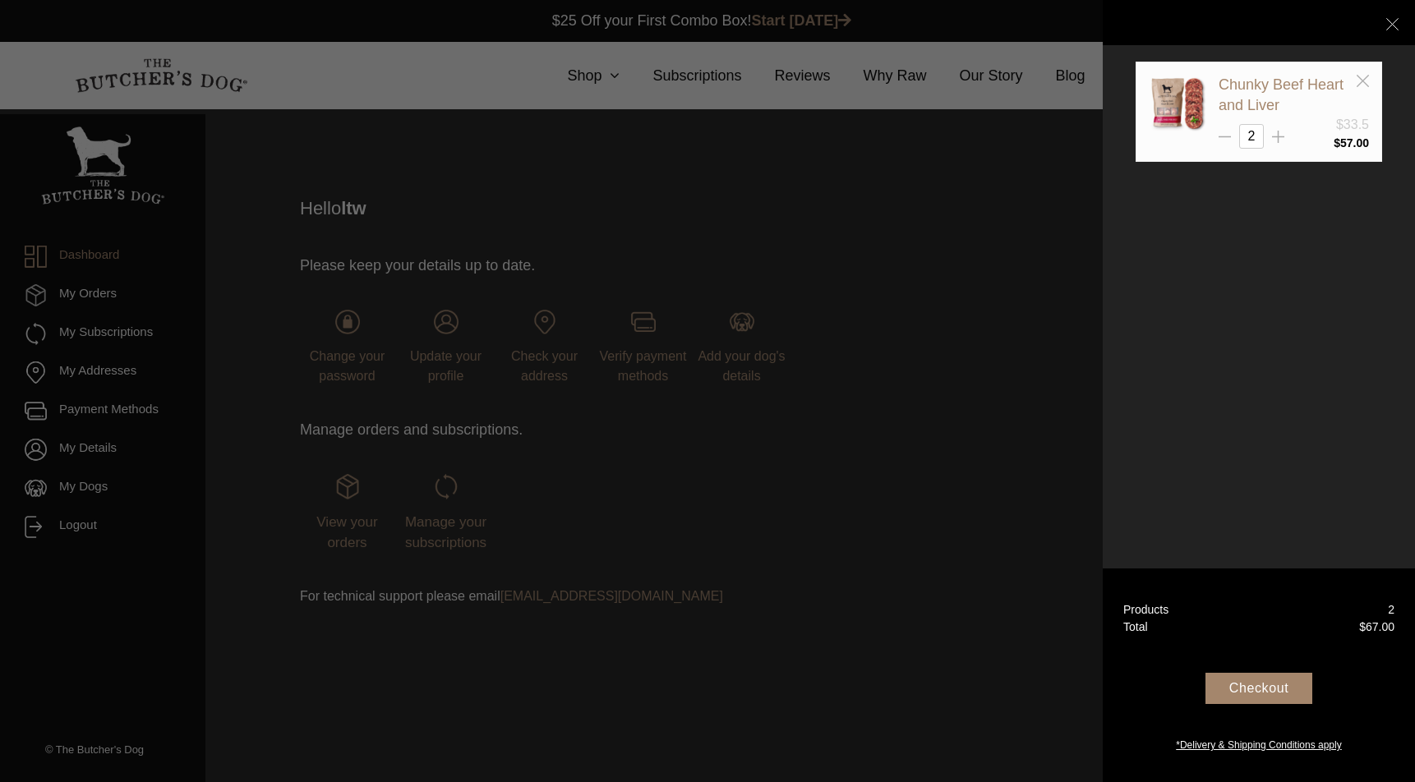
click at [955, 205] on div at bounding box center [707, 391] width 1415 height 782
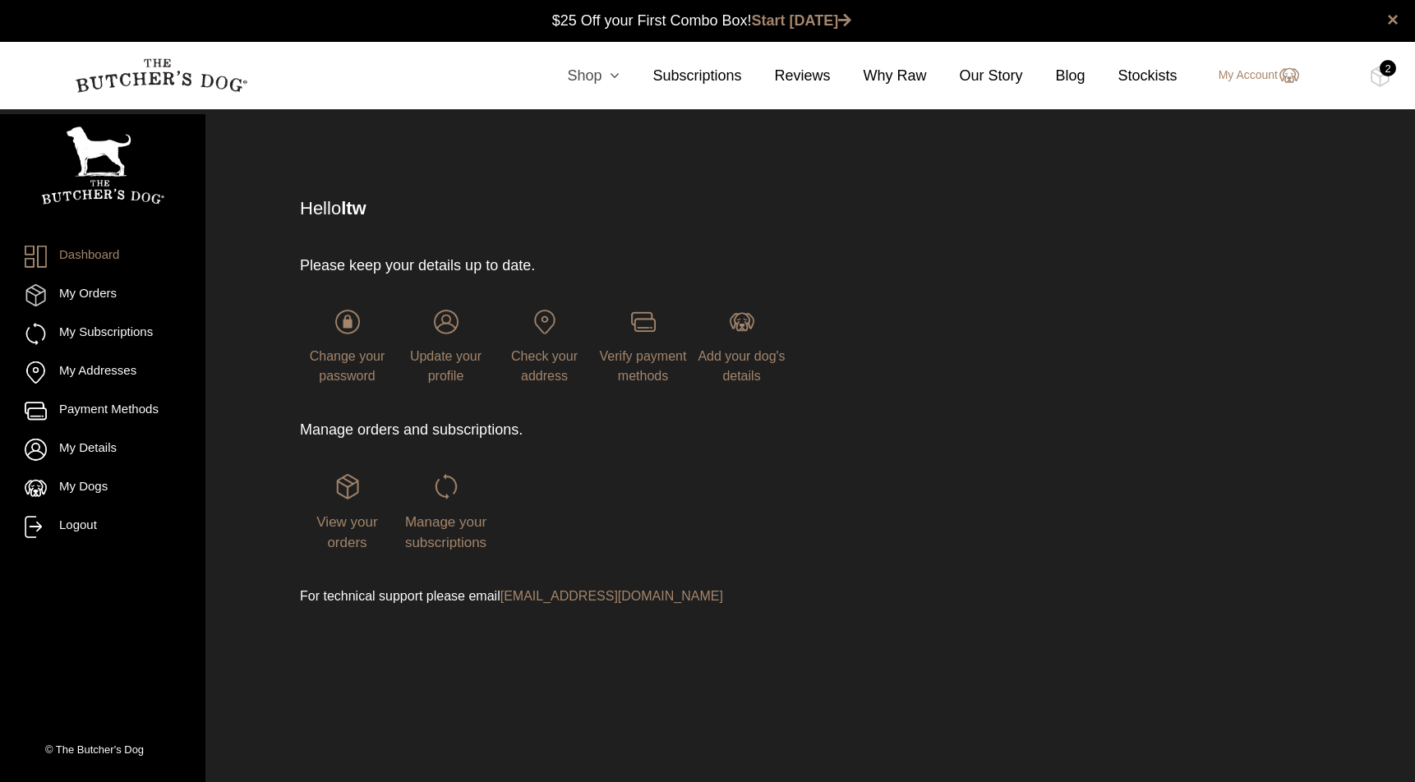
click at [587, 71] on link "Shop" at bounding box center [576, 76] width 85 height 22
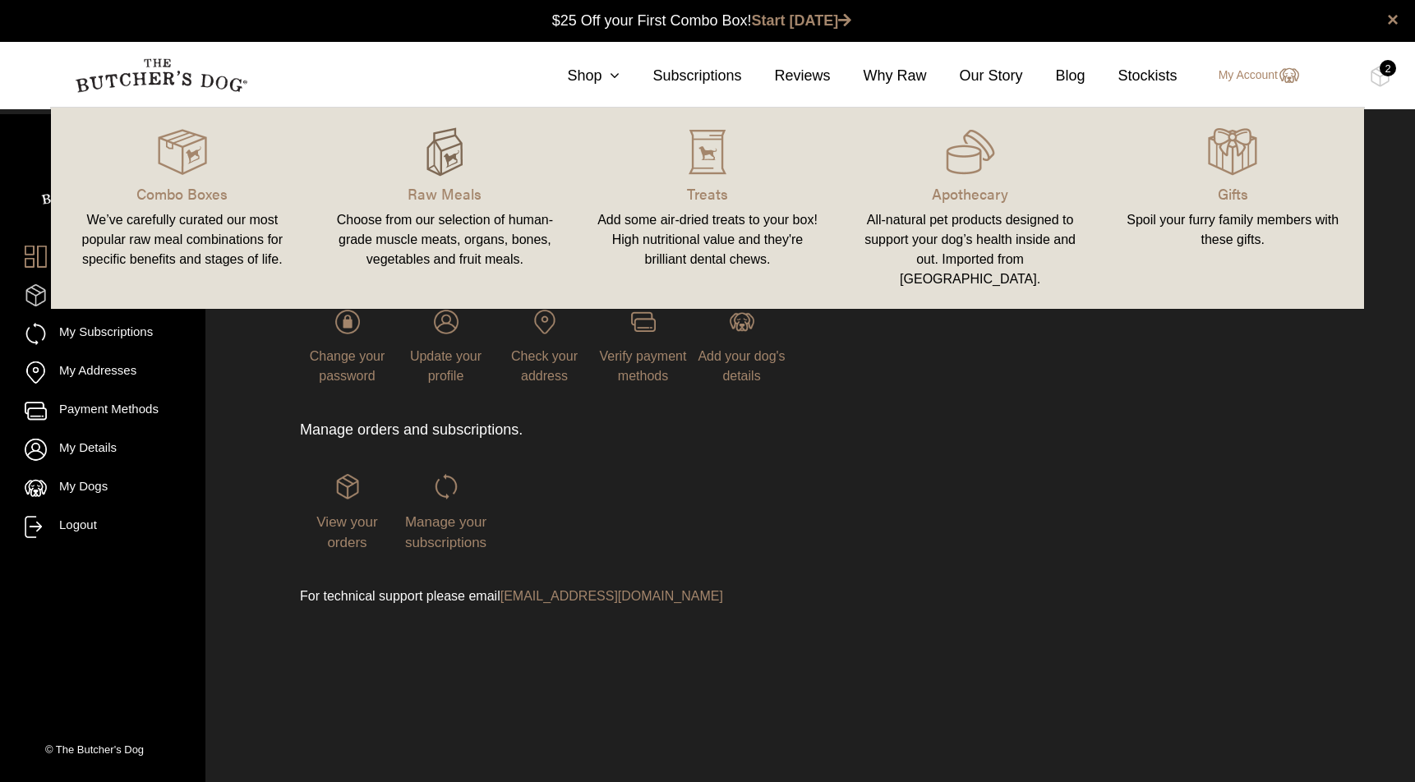
click at [430, 153] on img at bounding box center [444, 151] width 49 height 49
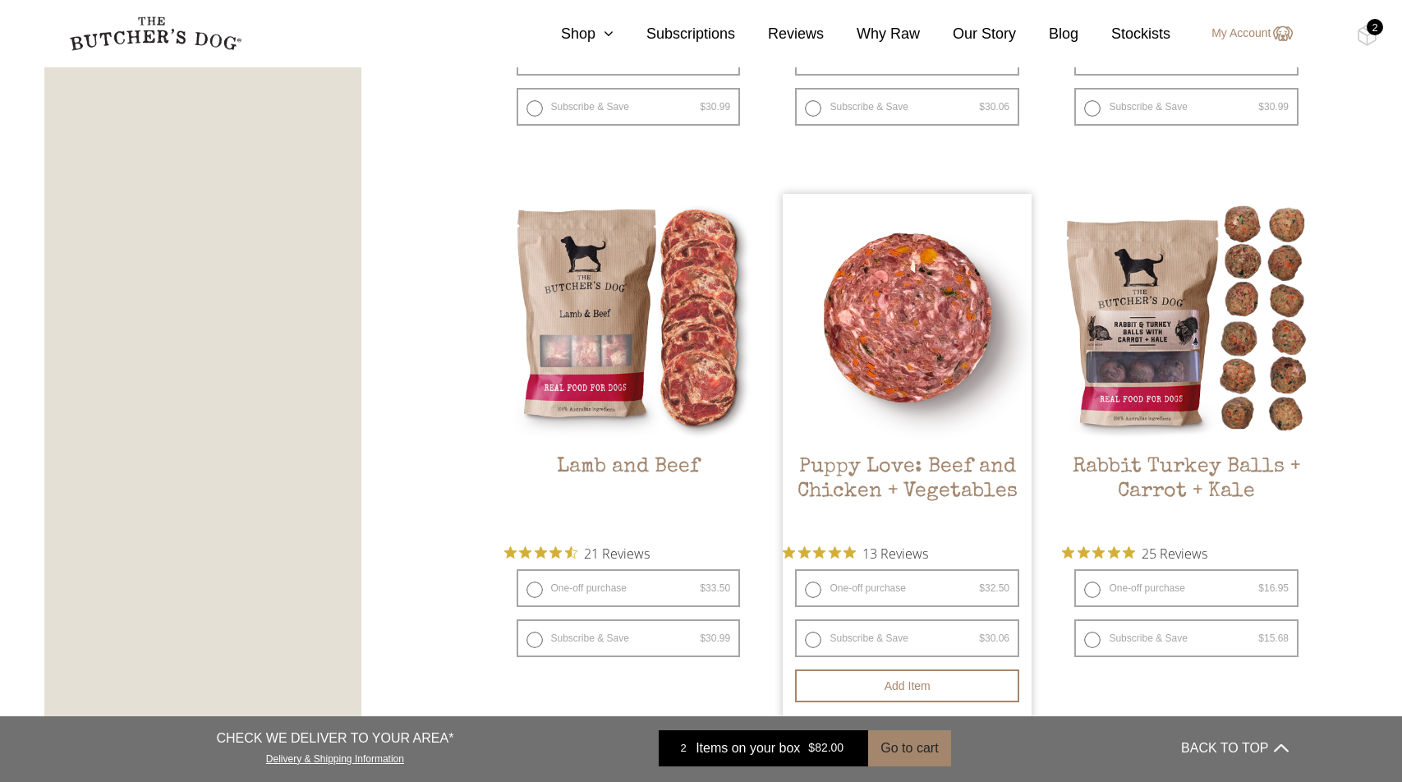
scroll to position [1397, 0]
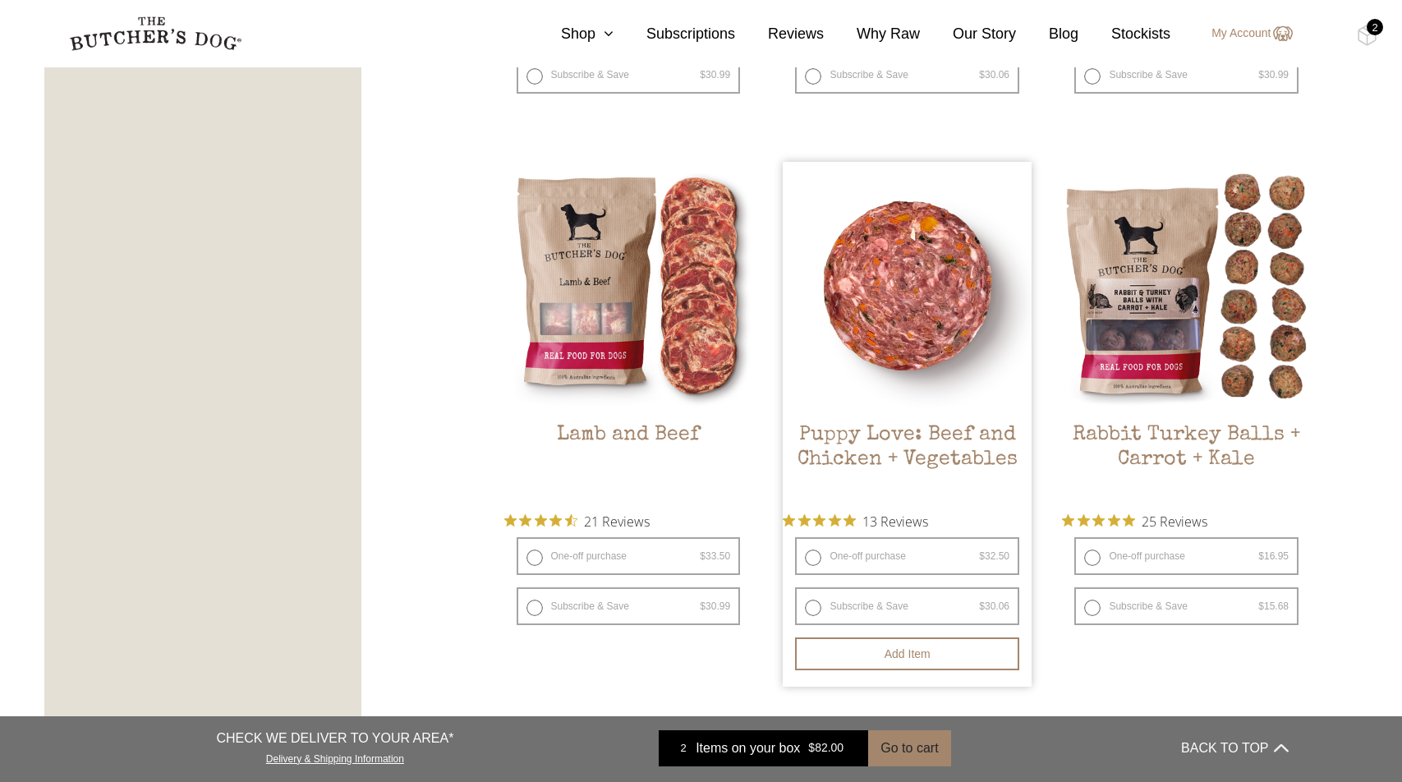
click at [872, 545] on label "One-off purchase $ 32.50 — or subscribe and save 7.5%" at bounding box center [907, 556] width 224 height 38
radio input "true"
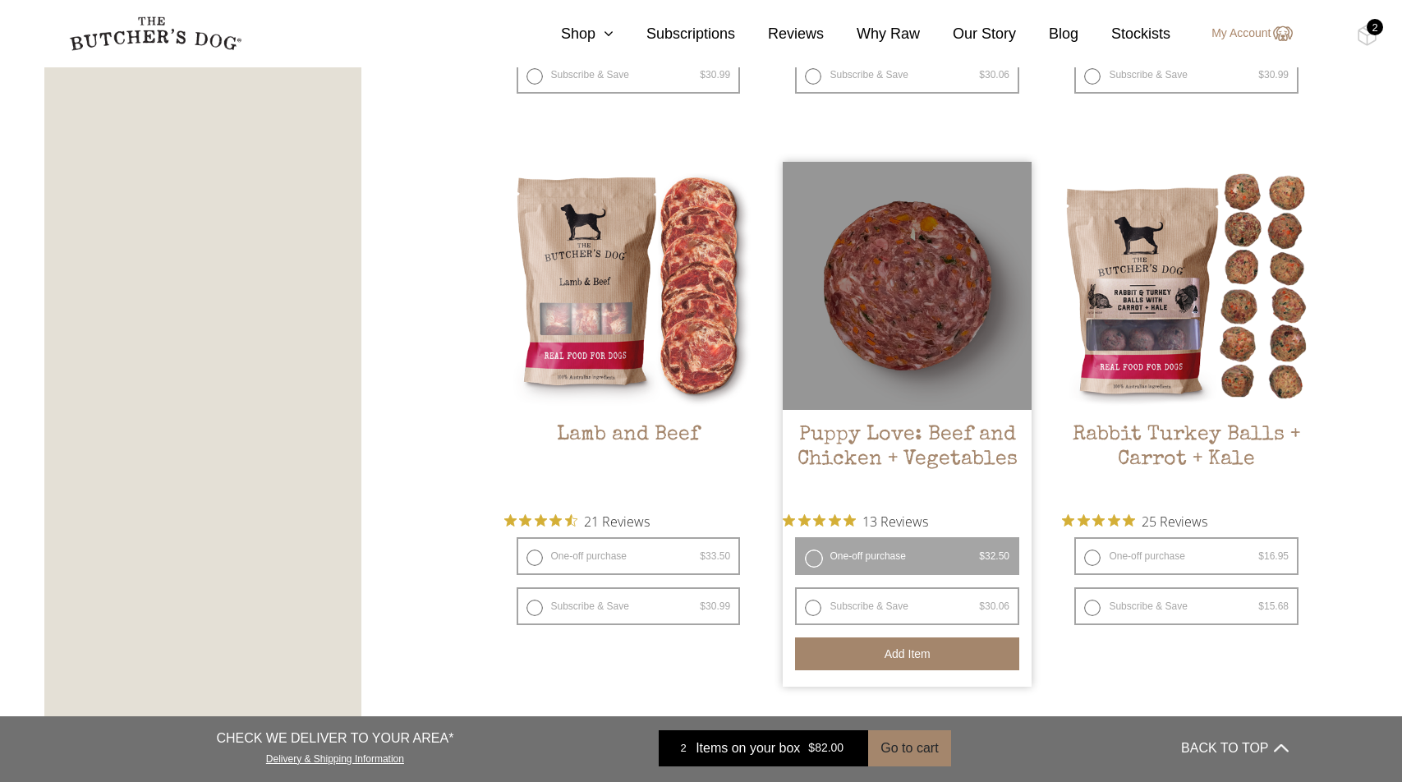
click at [960, 659] on button "Add item" at bounding box center [907, 653] width 224 height 33
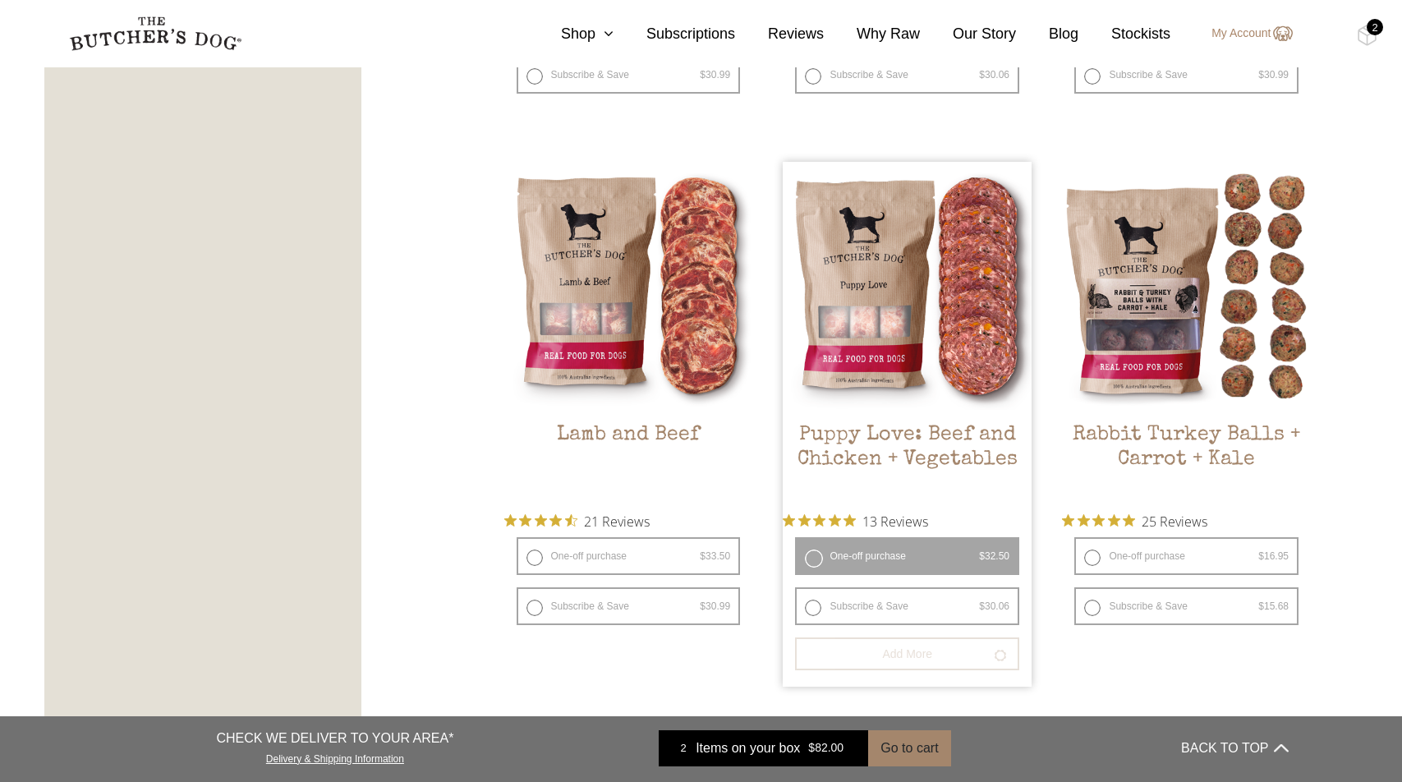
click at [1372, 25] on div "2" at bounding box center [1375, 27] width 16 height 16
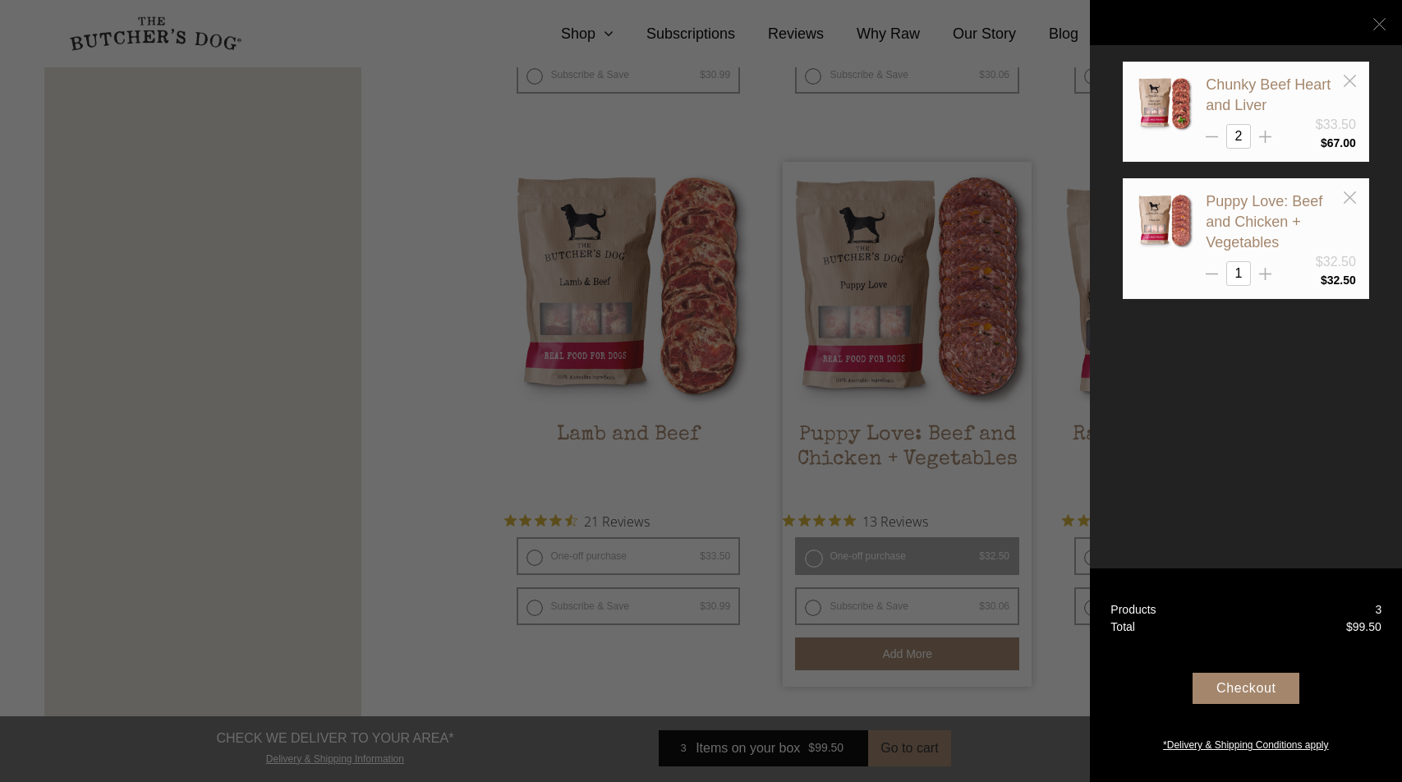
click at [1379, 21] on icon at bounding box center [1380, 24] width 12 height 12
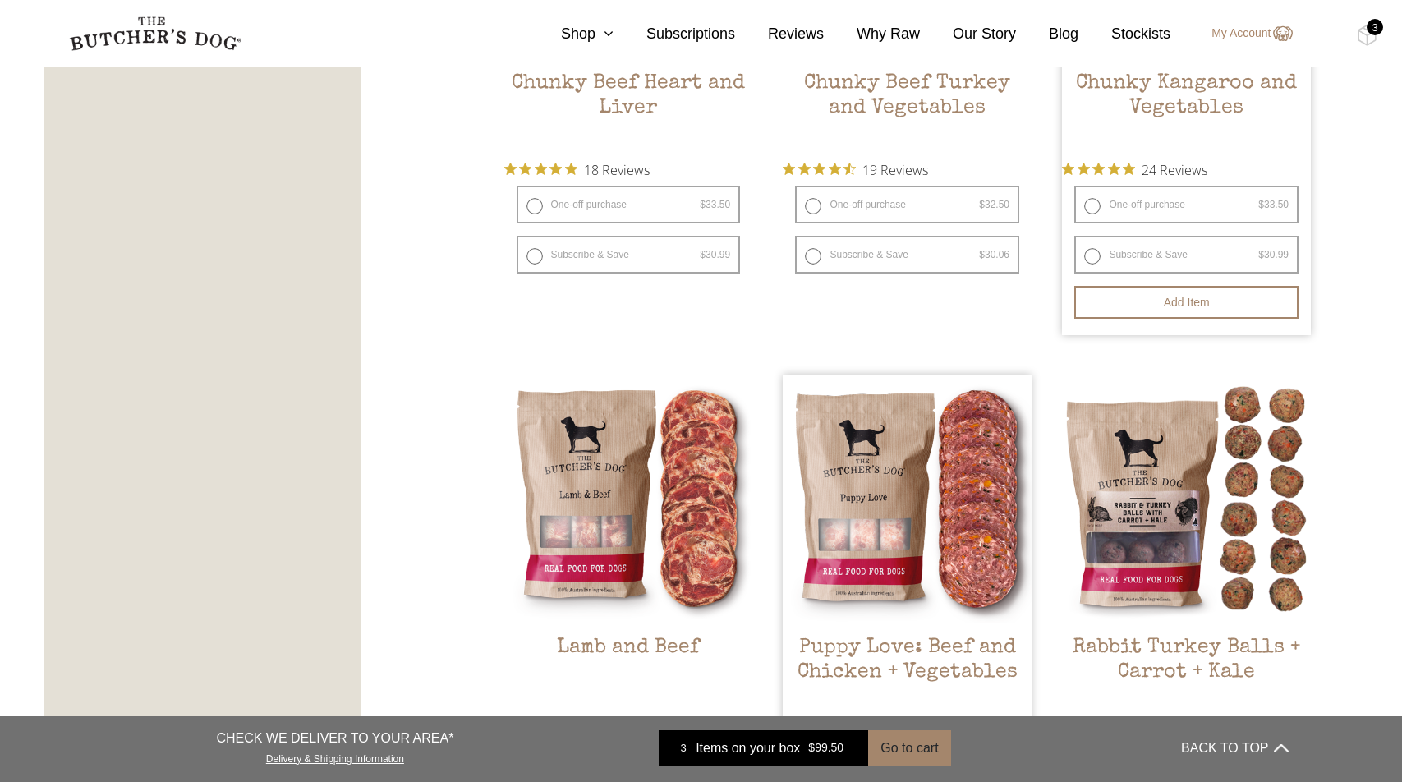
scroll to position [1061, 0]
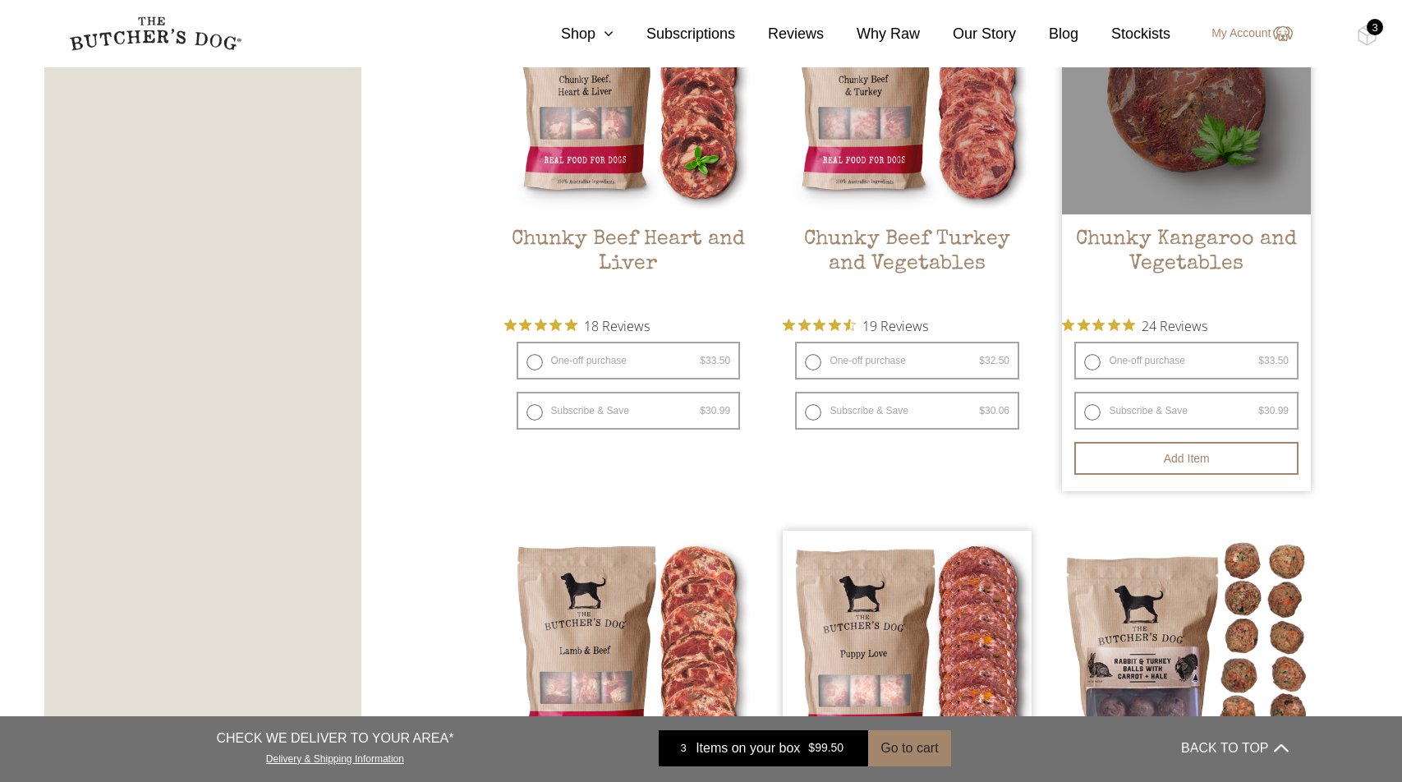
click at [1176, 364] on label "One-off purchase $ 33.50 — or subscribe and save 7.5%" at bounding box center [1187, 361] width 224 height 38
radio input "true"
radio input "false"
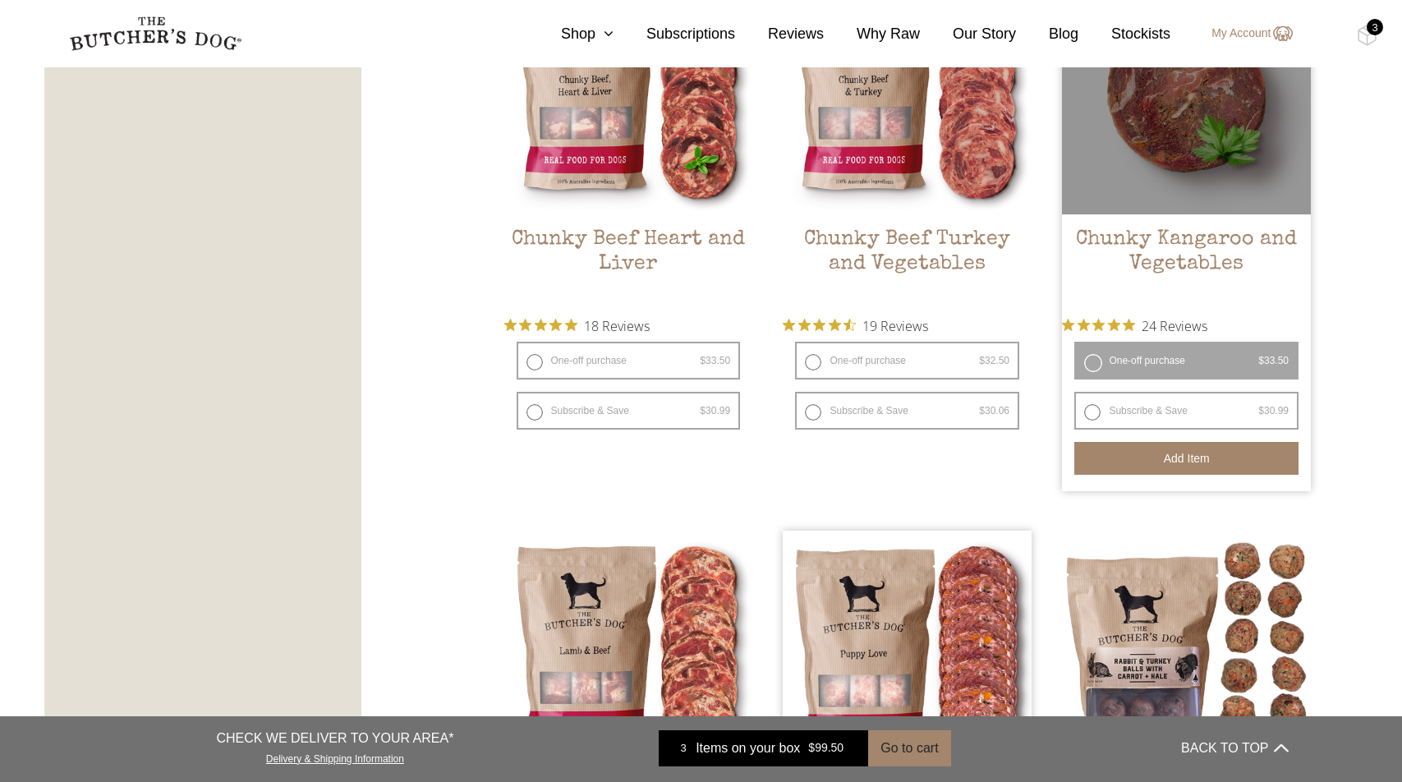
click at [1151, 454] on button "Add item" at bounding box center [1187, 458] width 224 height 33
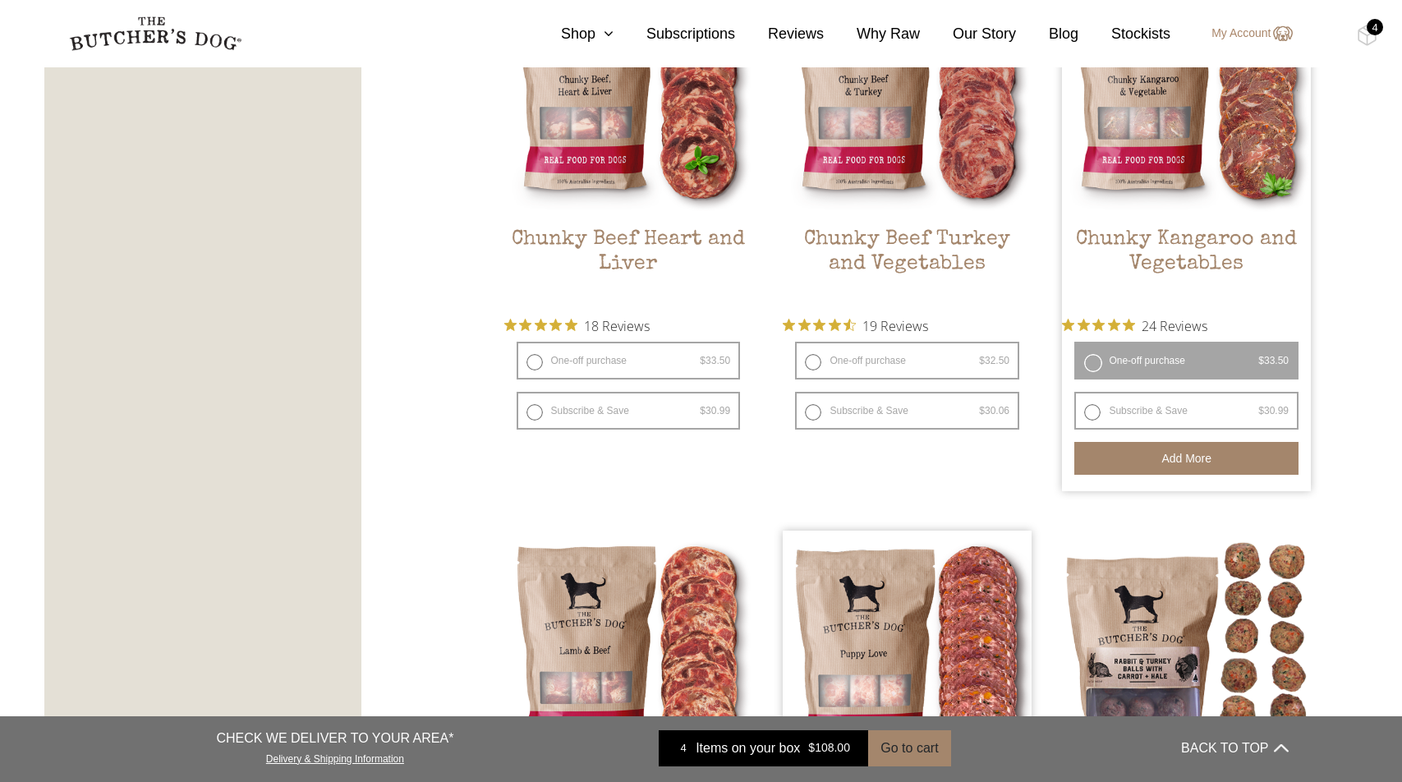
click at [1372, 33] on div "4" at bounding box center [1375, 27] width 16 height 16
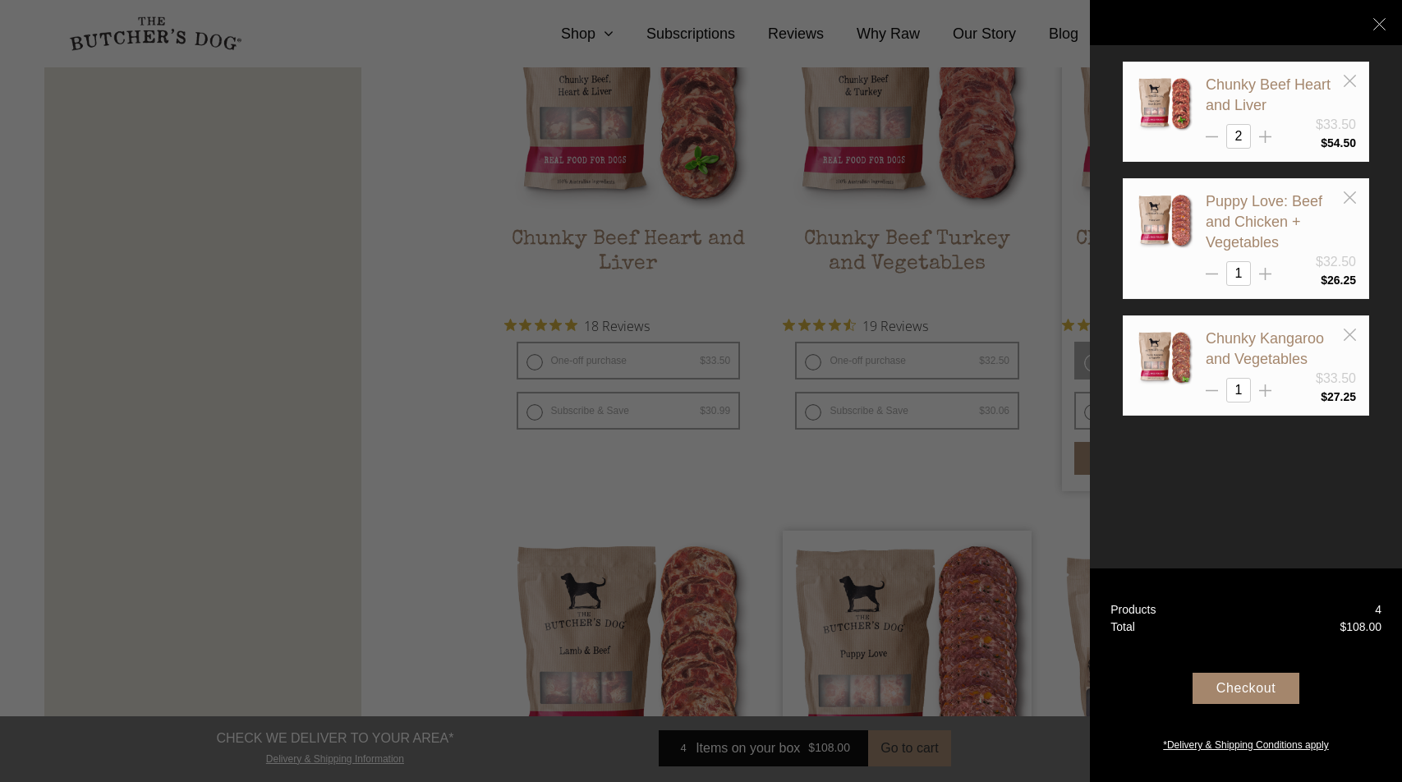
click at [1250, 691] on div "Checkout" at bounding box center [1246, 688] width 107 height 31
